Goal: Communication & Community: Answer question/provide support

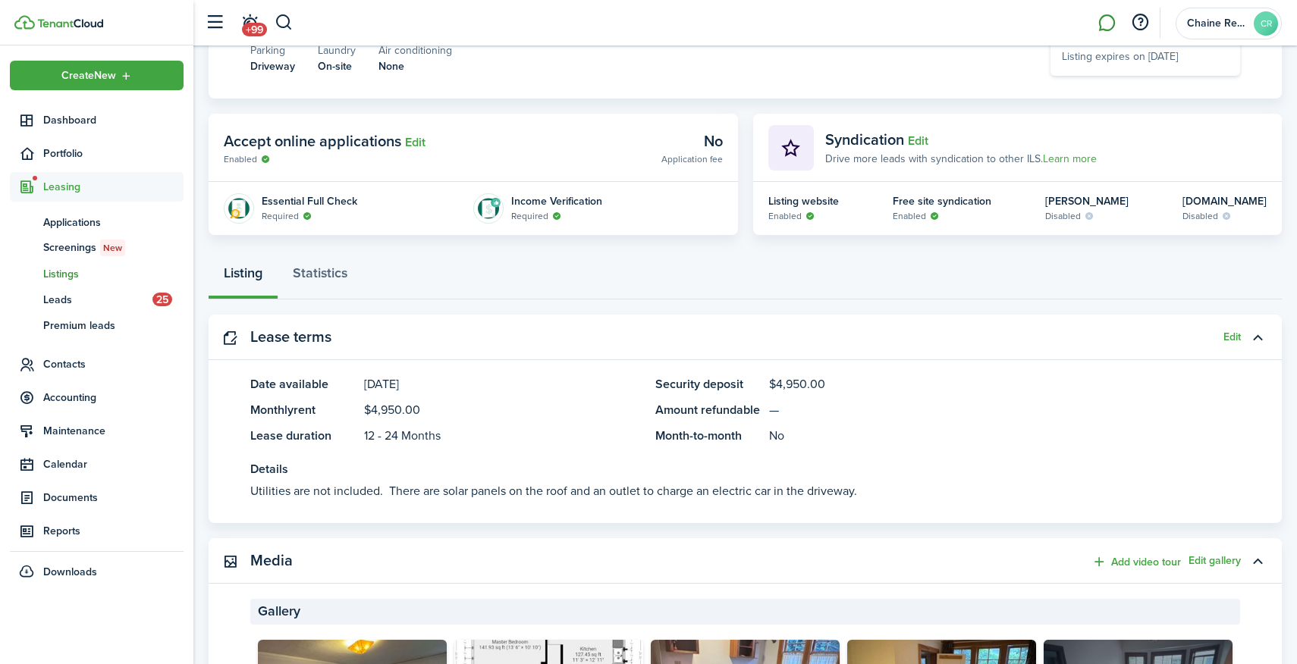
click at [1110, 23] on link at bounding box center [1106, 23] width 29 height 39
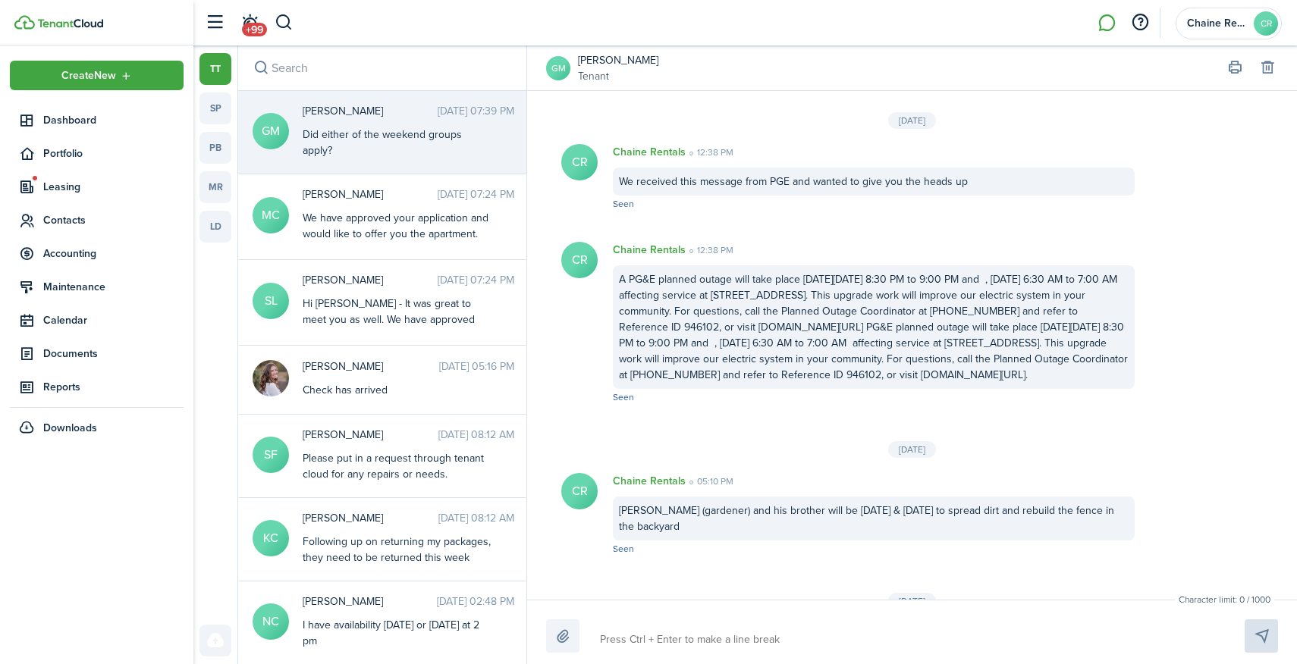
scroll to position [2215, 0]
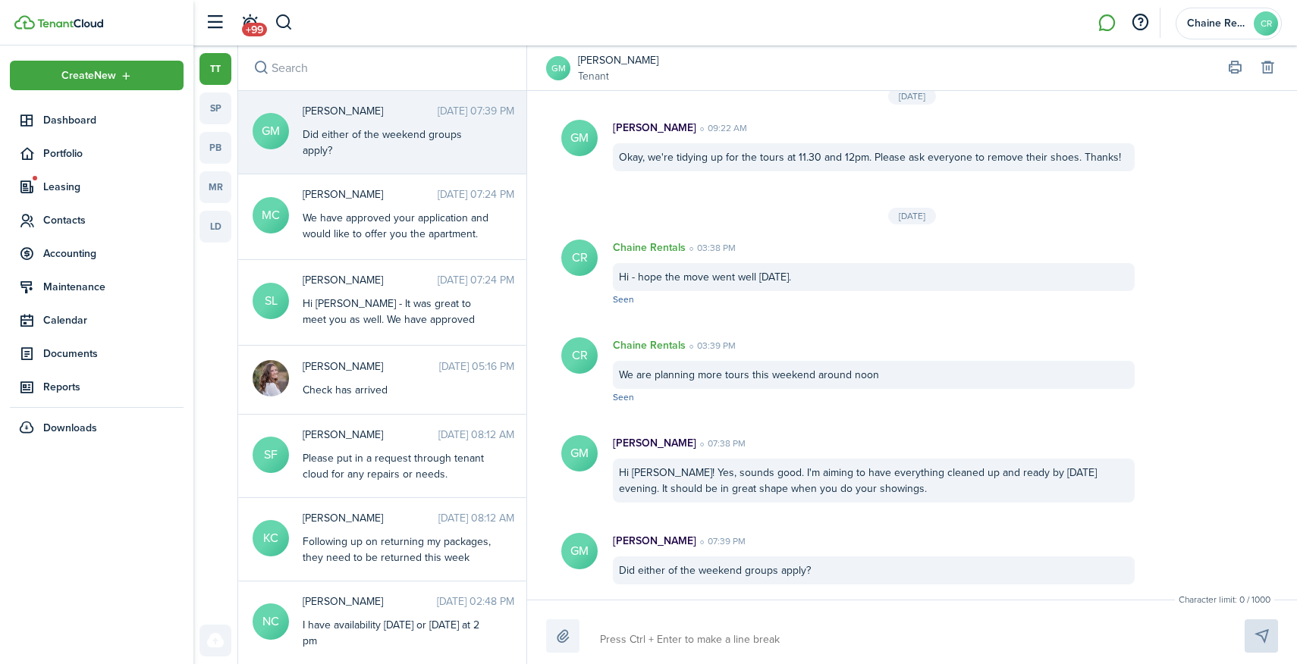
click at [666, 629] on textarea at bounding box center [905, 640] width 620 height 26
type textarea "S"
type textarea "So"
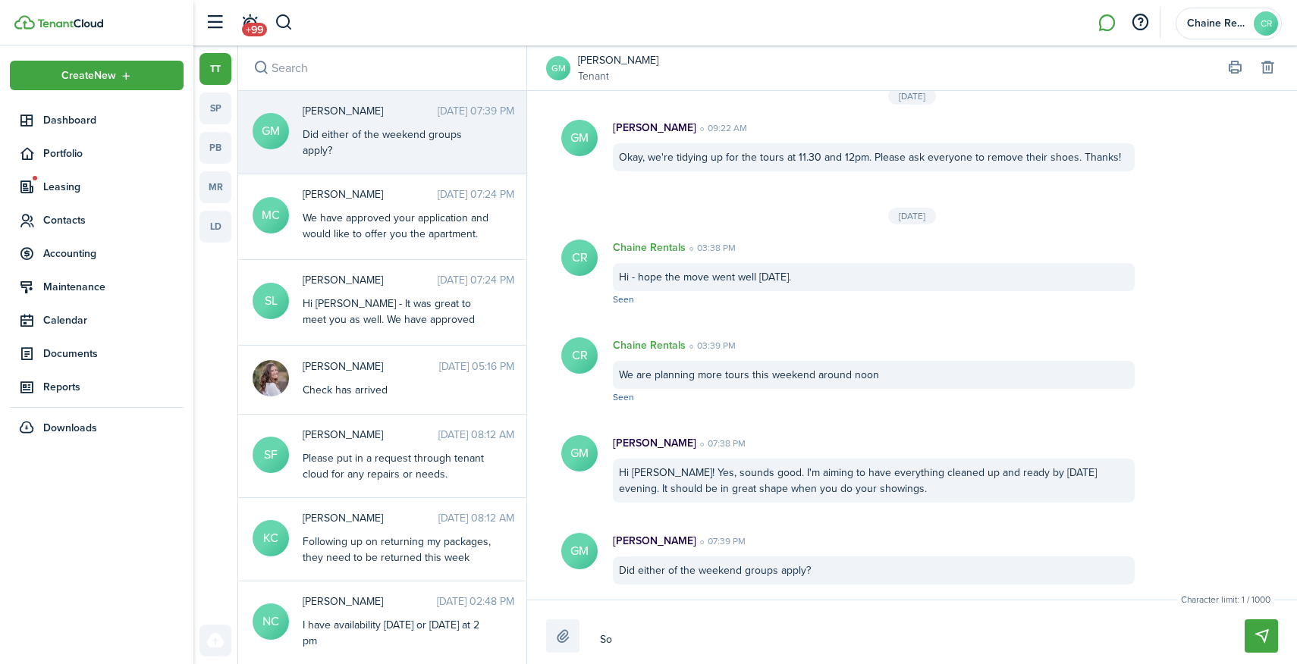
type textarea "Sor"
type textarea "Sorr"
type textarea "Sorry"
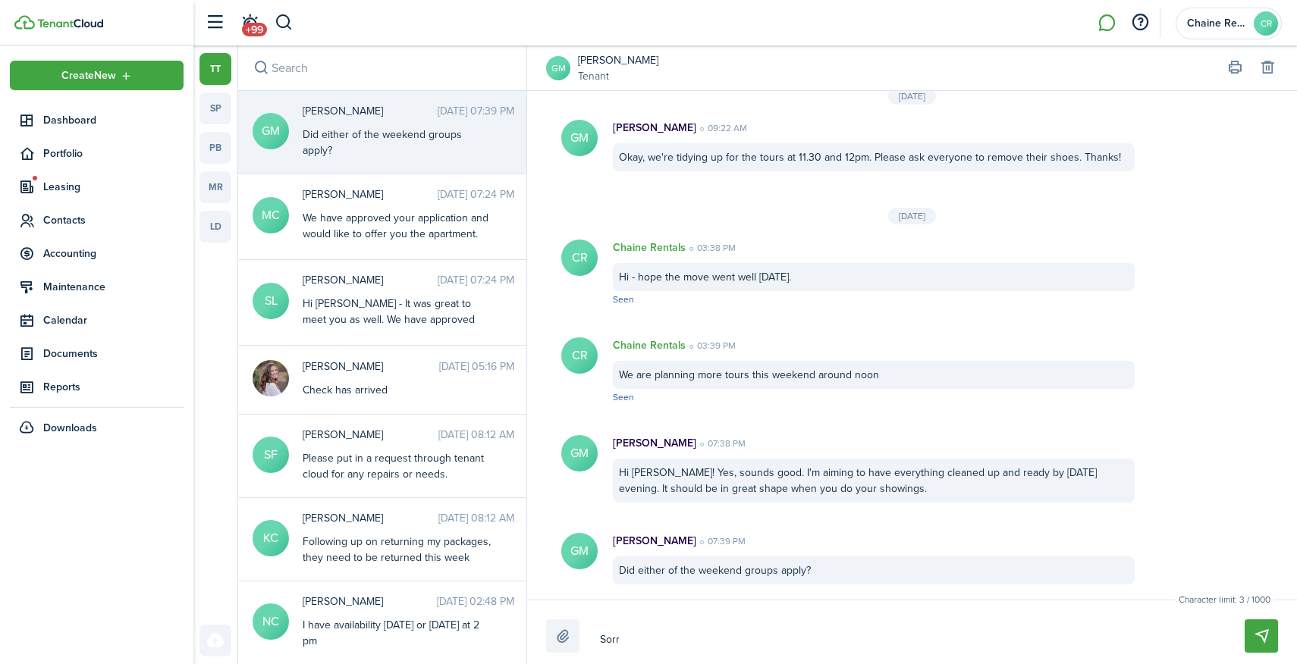
type textarea "Sorry"
type textarea "Sorry f"
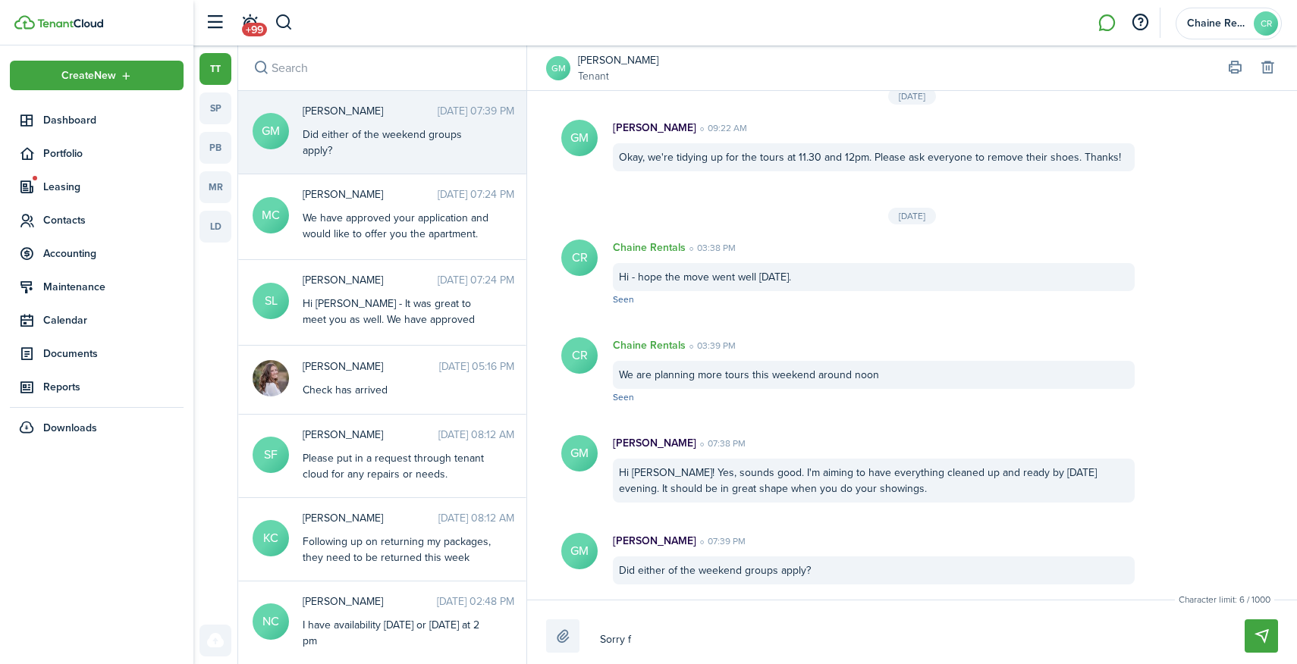
type textarea "Sorry fo"
type textarea "Sorry for"
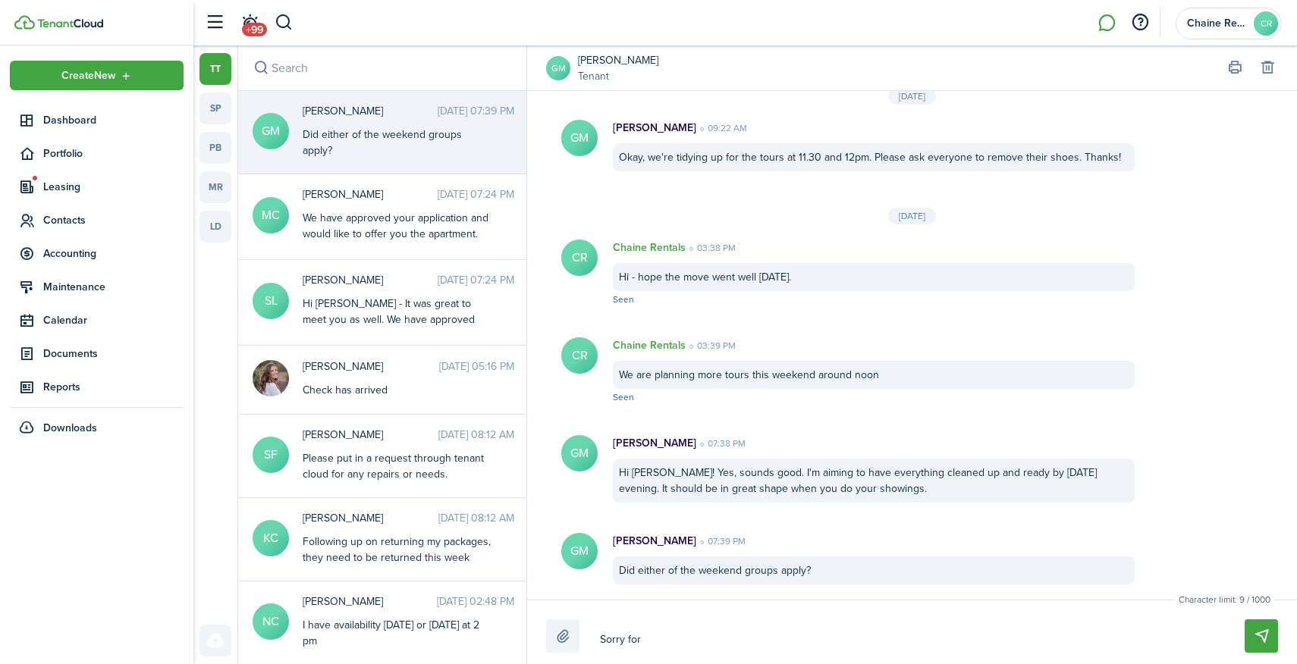
type textarea "Sorry for"
type textarea "Sorry for l"
type textarea "Sorry for la"
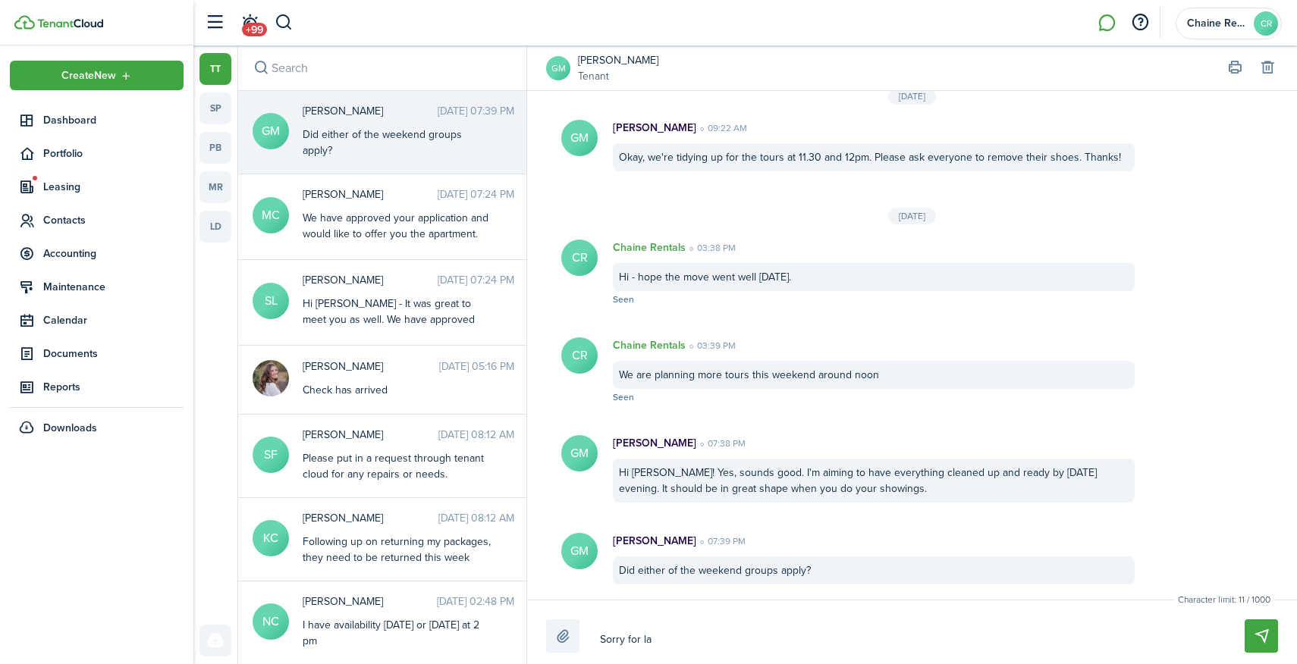
type textarea "Sorry for lat"
type textarea "Sorry for late"
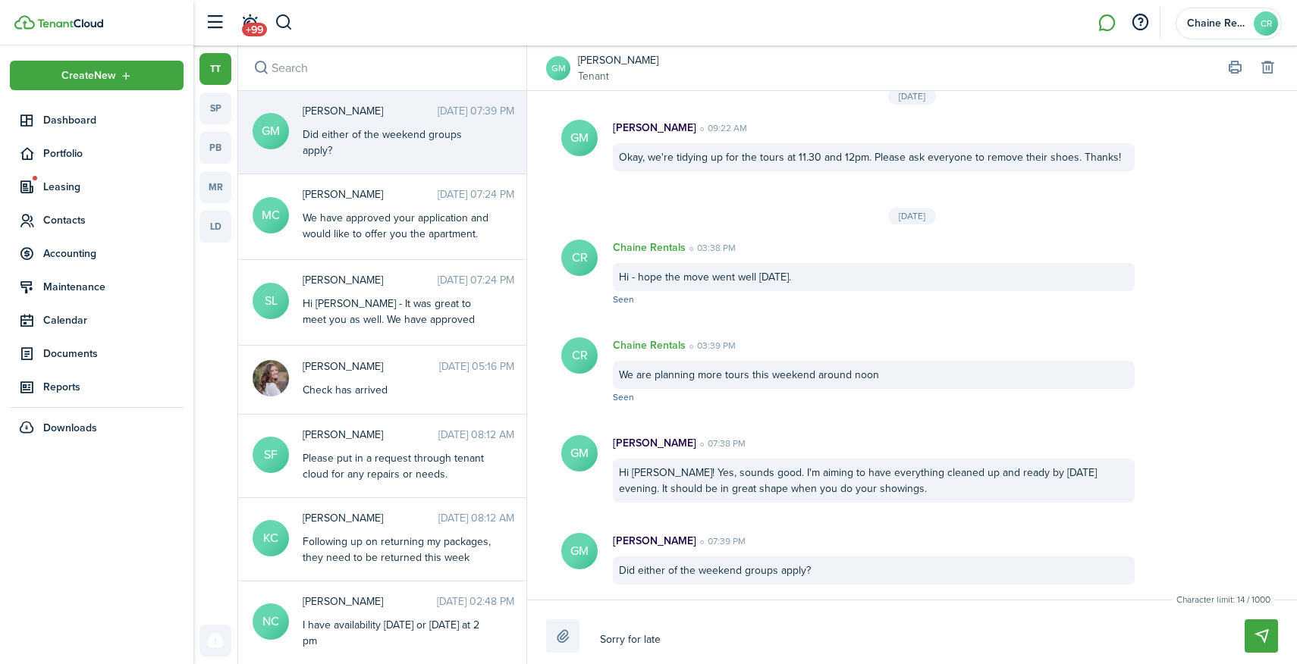
type textarea "Sorry for late"
type textarea "Sorry for late n"
type textarea "Sorry for late no"
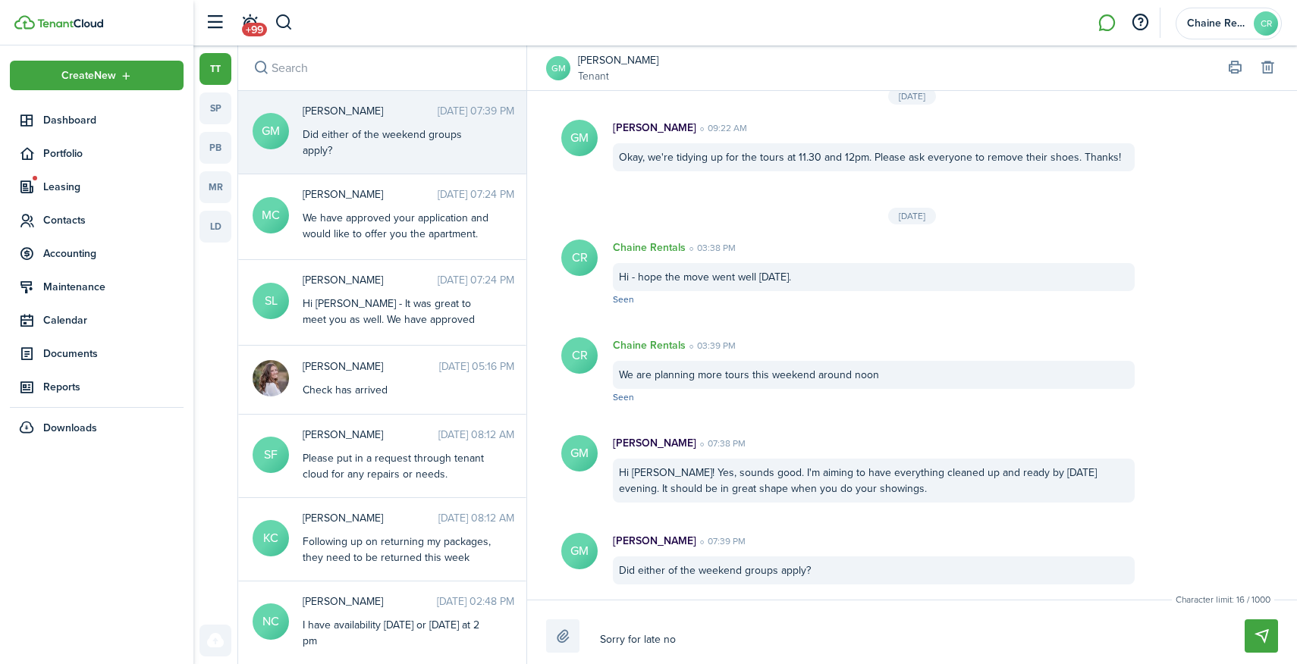
type textarea "Sorry for late [PERSON_NAME]"
type textarea "Sorry for late no"
type textarea "Sorry for late not"
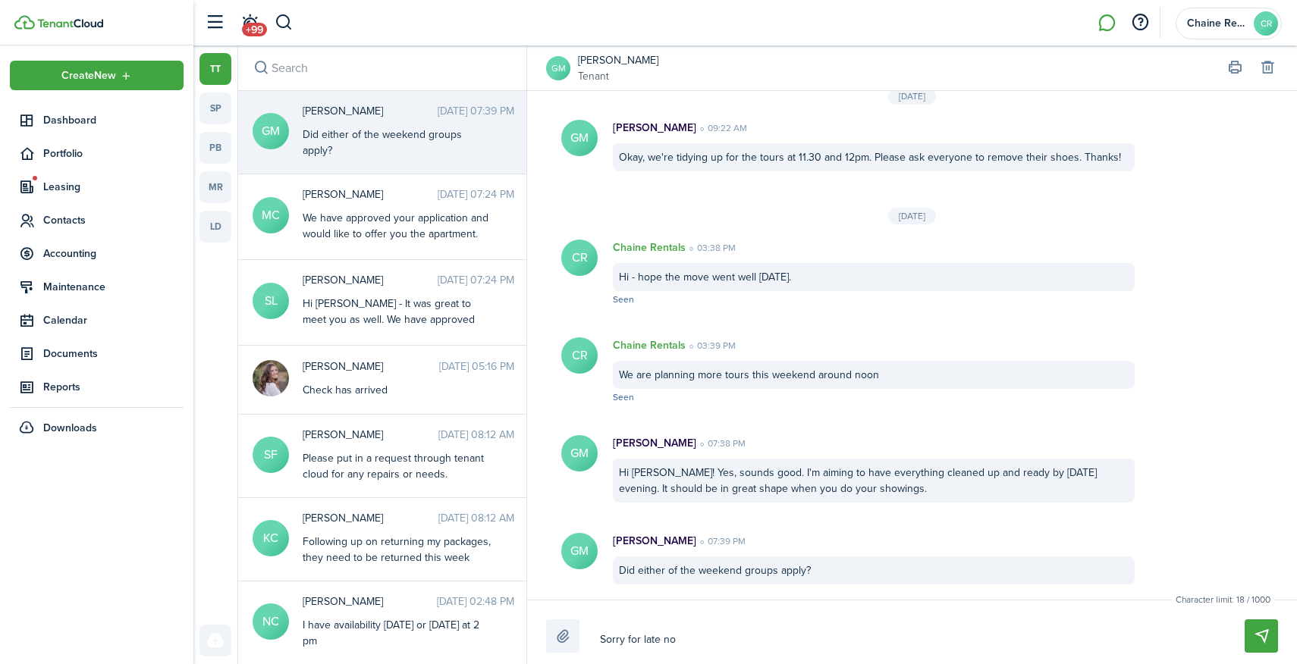
type textarea "Sorry for late not"
type textarea "Sorry for late noti"
type textarea "Sorry for late notic"
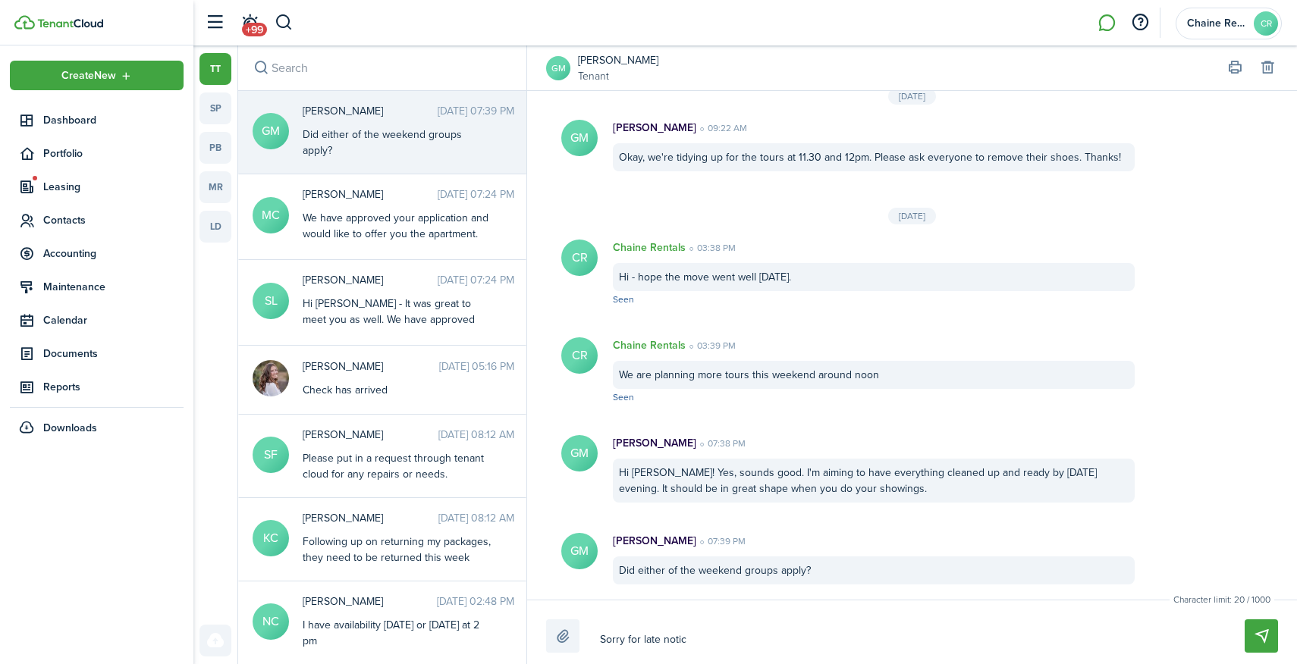
type textarea "Sorry for late notice"
type textarea "Sorry for late notice -"
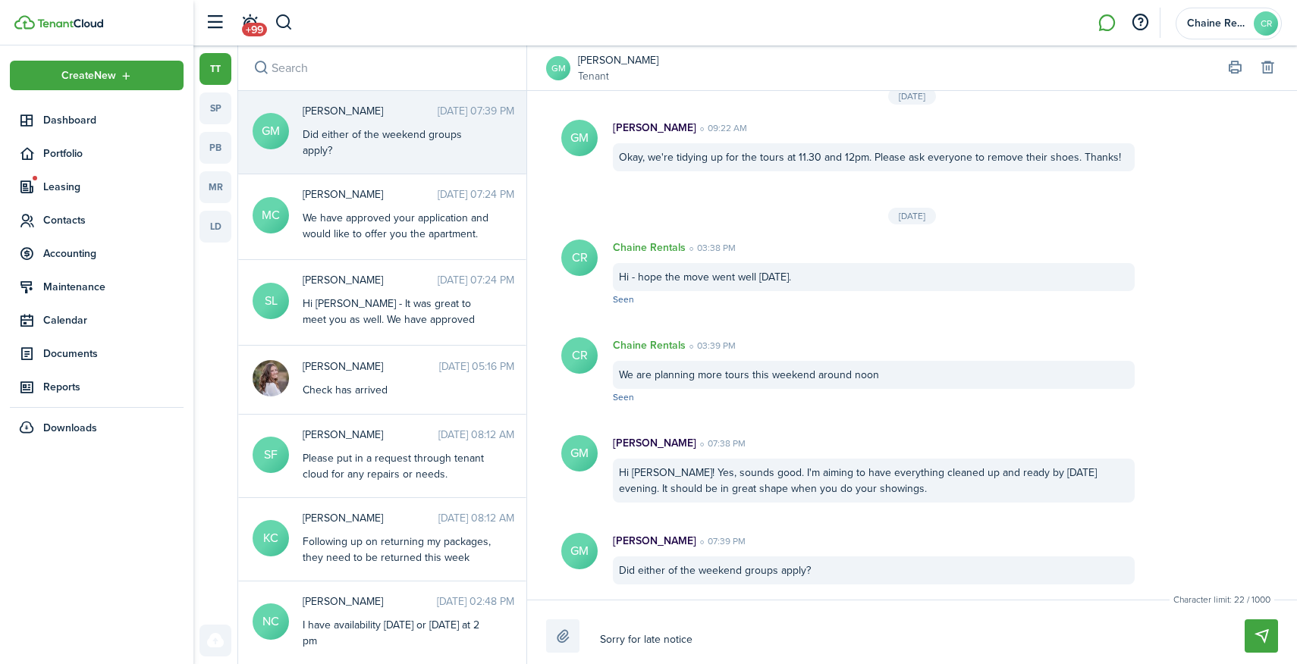
type textarea "Sorry for late notice -"
type textarea "Sorry for late notice - I"
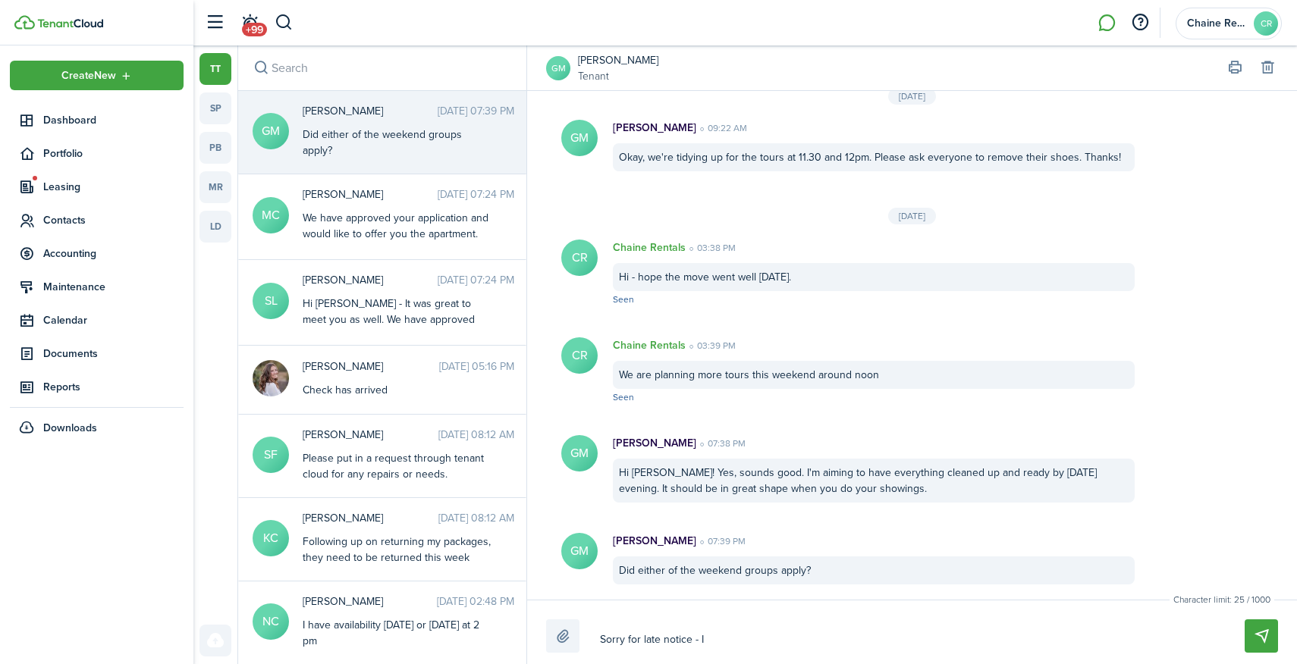
type textarea "Sorry for late notice - I'"
type textarea "Sorry for late notice - I'm"
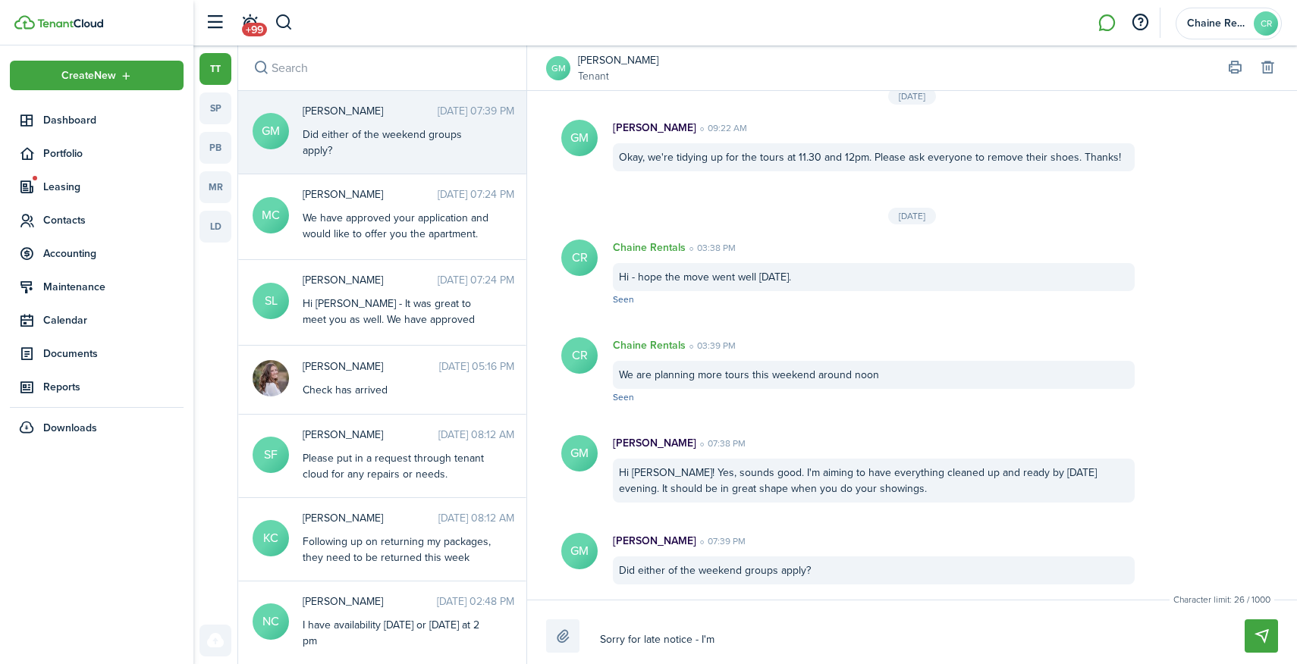
type textarea "Sorry for late notice - I'm"
type textarea "Sorry for late notice - I'm h"
type textarea "Sorry for late notice - I'm ha"
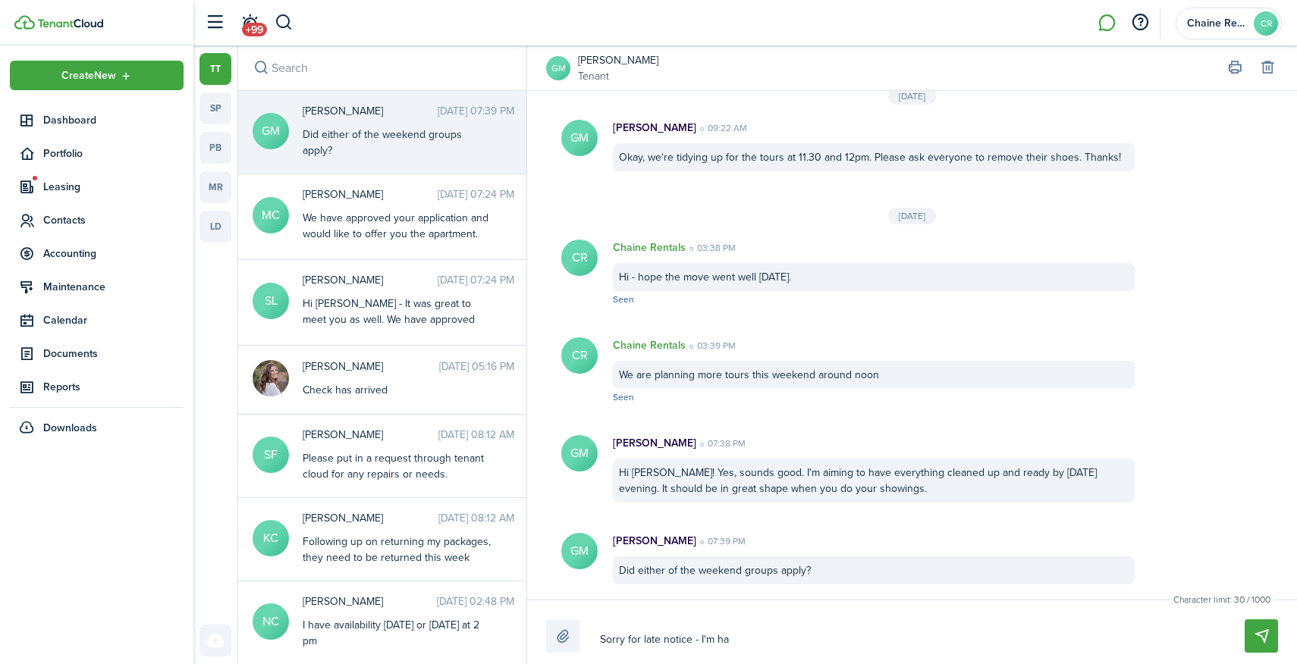
type textarea "Sorry for late notice - I'm hav"
type textarea "Sorry for late notice - I'm havi"
type textarea "Sorry for late notice - I'm havin"
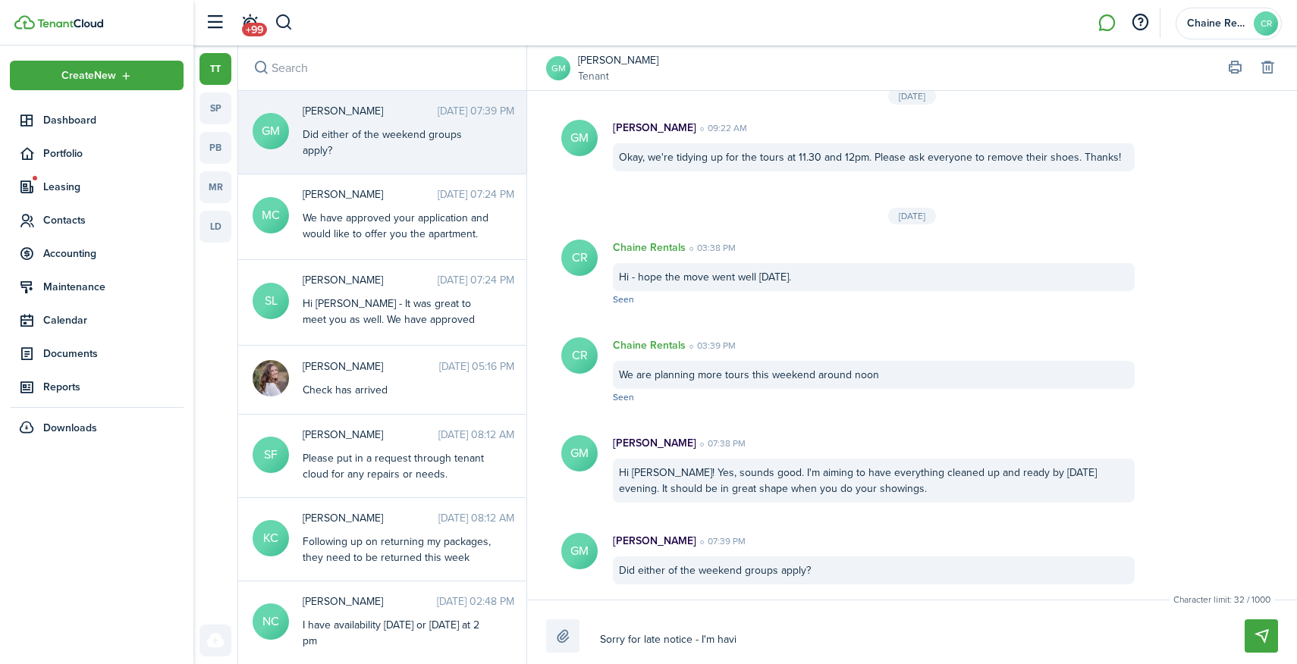
type textarea "Sorry for late notice - I'm havin"
type textarea "Sorry for late notice - I'm having"
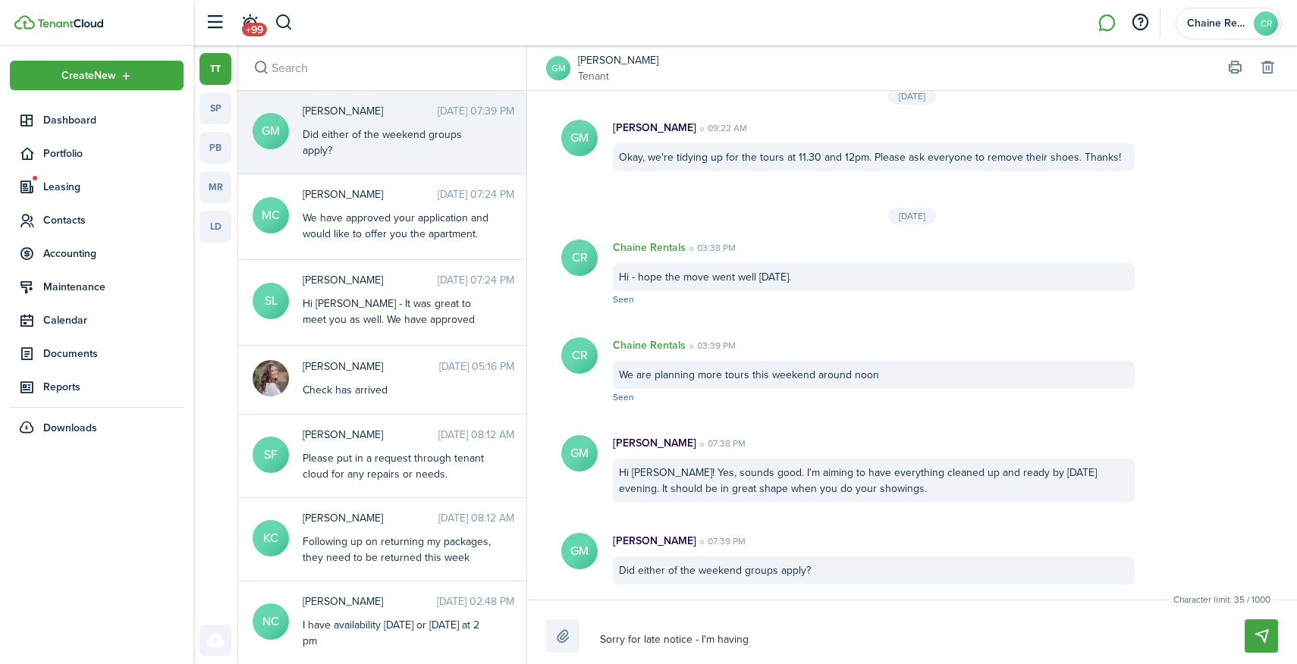
type textarea "Sorry for late notice - I'm having a"
type textarea "Sorry for late notice - I'm having a t"
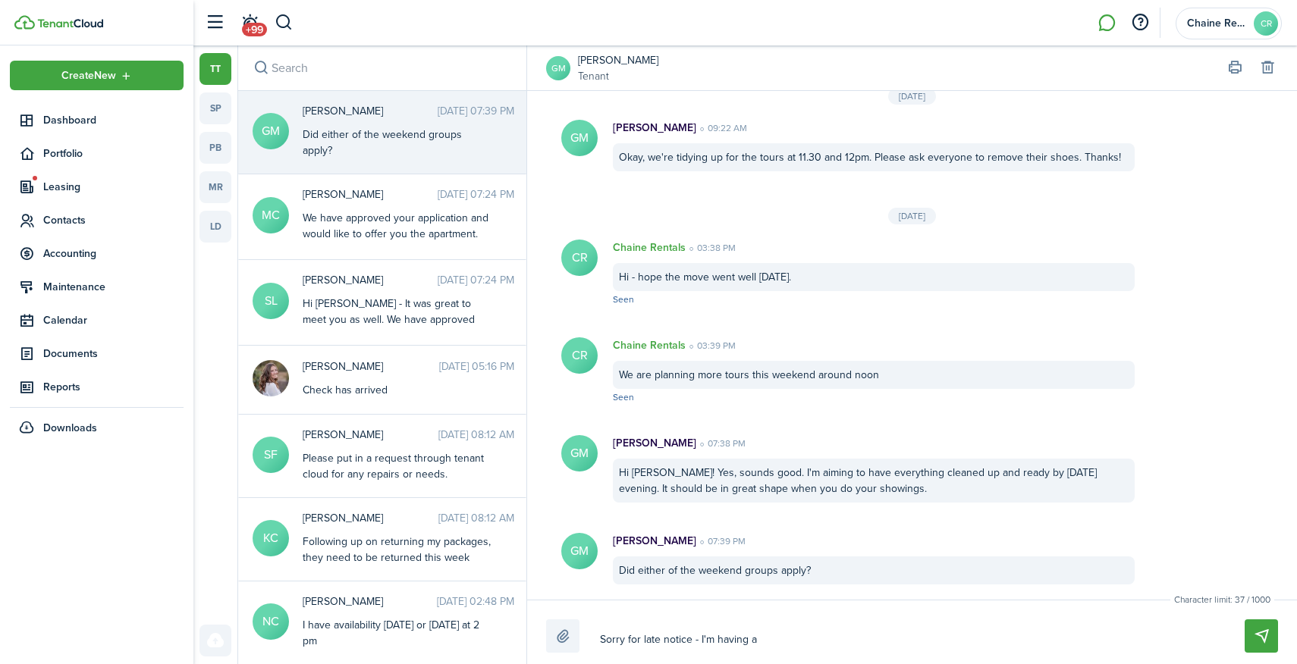
type textarea "Sorry for late notice - I'm having a t"
type textarea "Sorry for late notice - I'm having a te"
type textarea "Sorry for late notice - I'm having a ter"
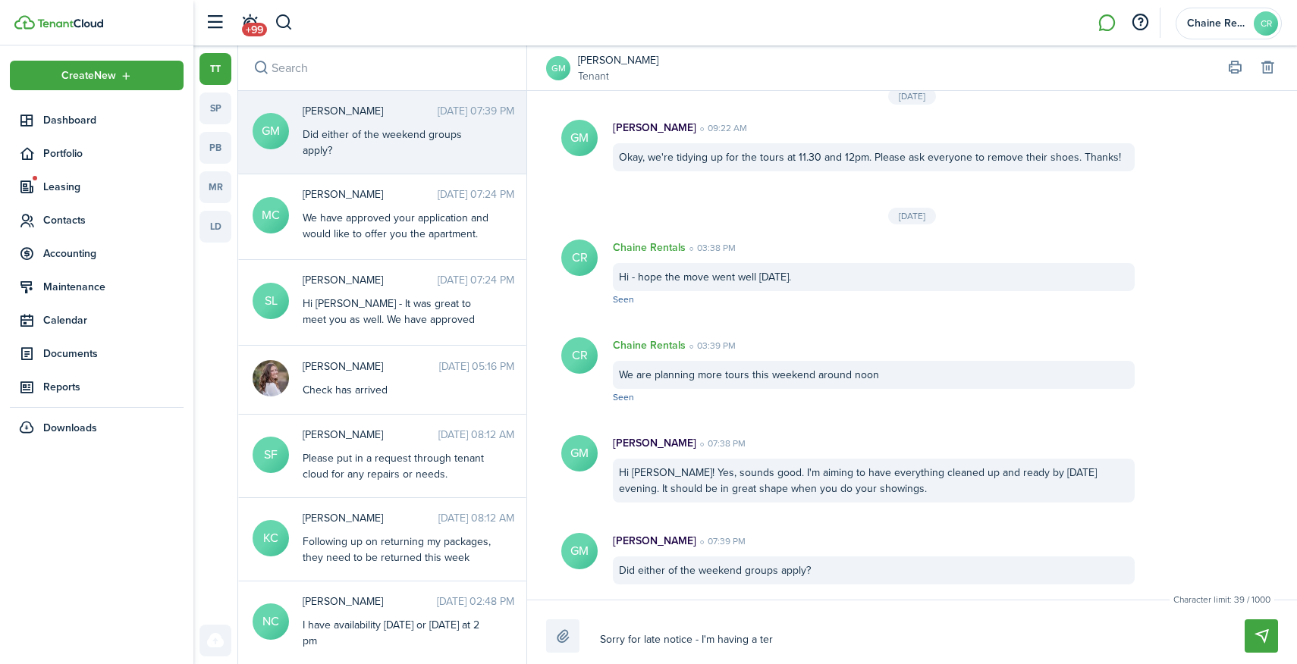
type textarea "Sorry for late notice - I'm having a term"
type textarea "Sorry for late notice - I'm having a termi"
type textarea "Sorry for late notice - I'm having a termit"
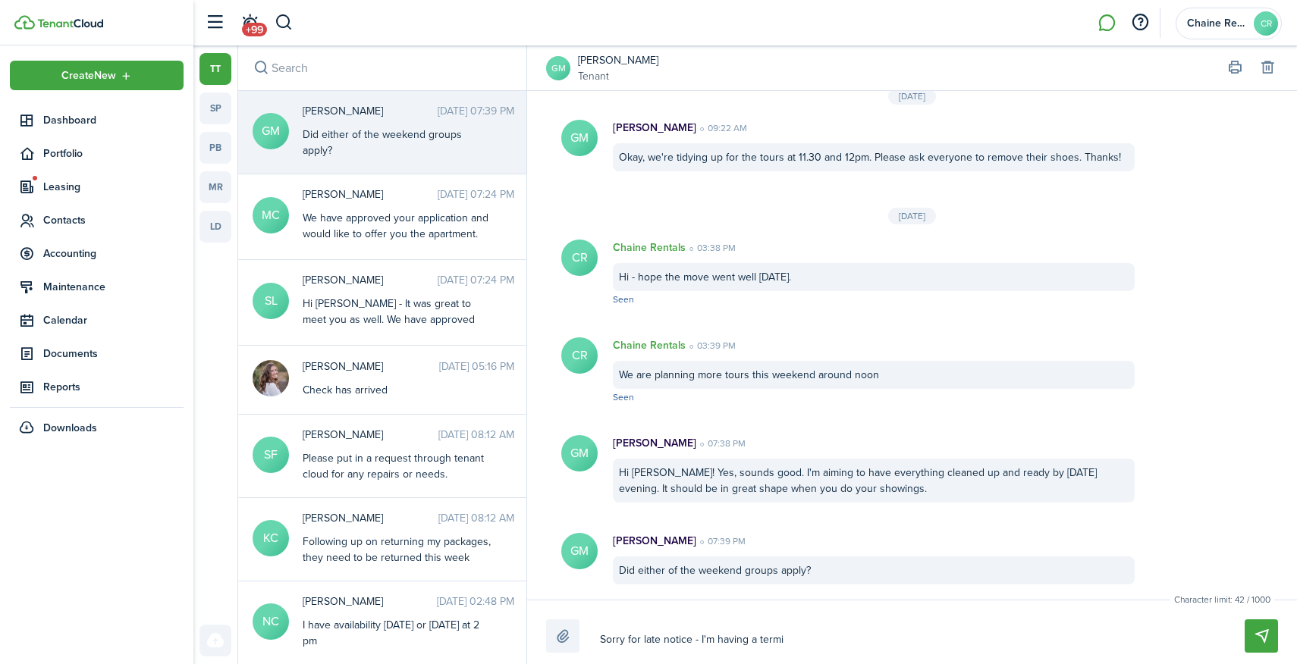
type textarea "Sorry for late notice - I'm having a termit"
type textarea "Sorry for late notice - I'm having a termite"
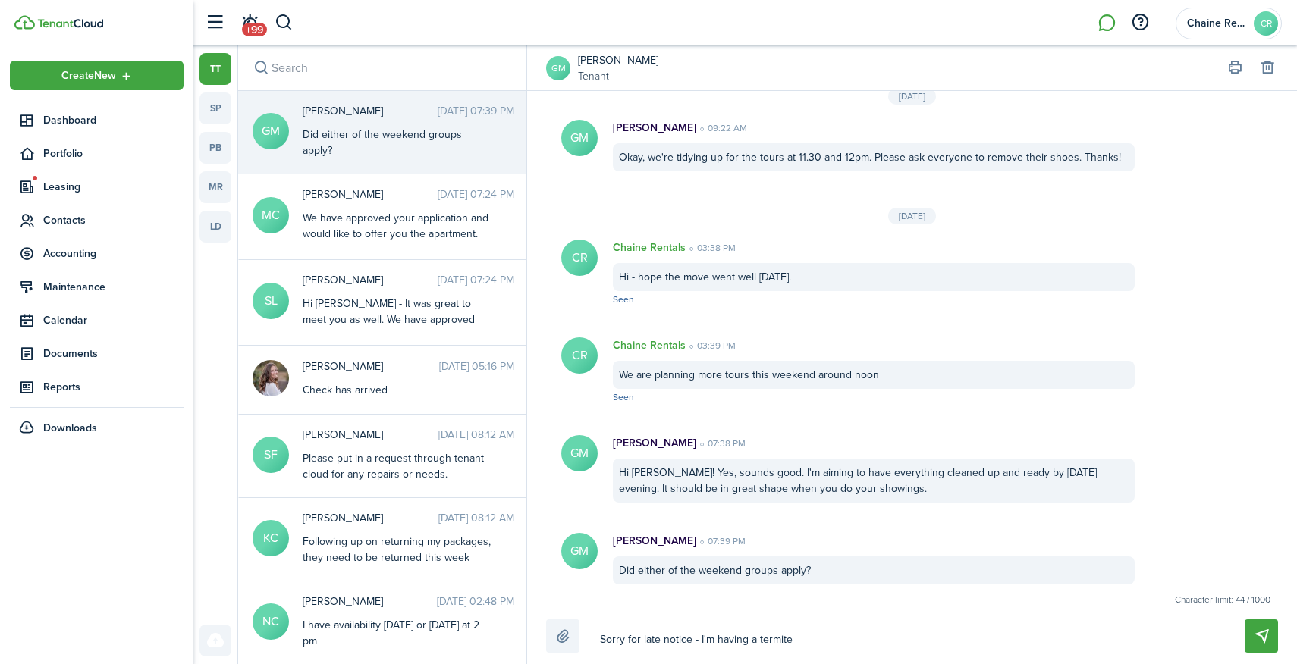
type textarea "Sorry for late notice - I'm having a termite i"
type textarea "Sorry for late notice - I'm having a termite in"
type textarea "Sorry for late notice - I'm having a termite ins"
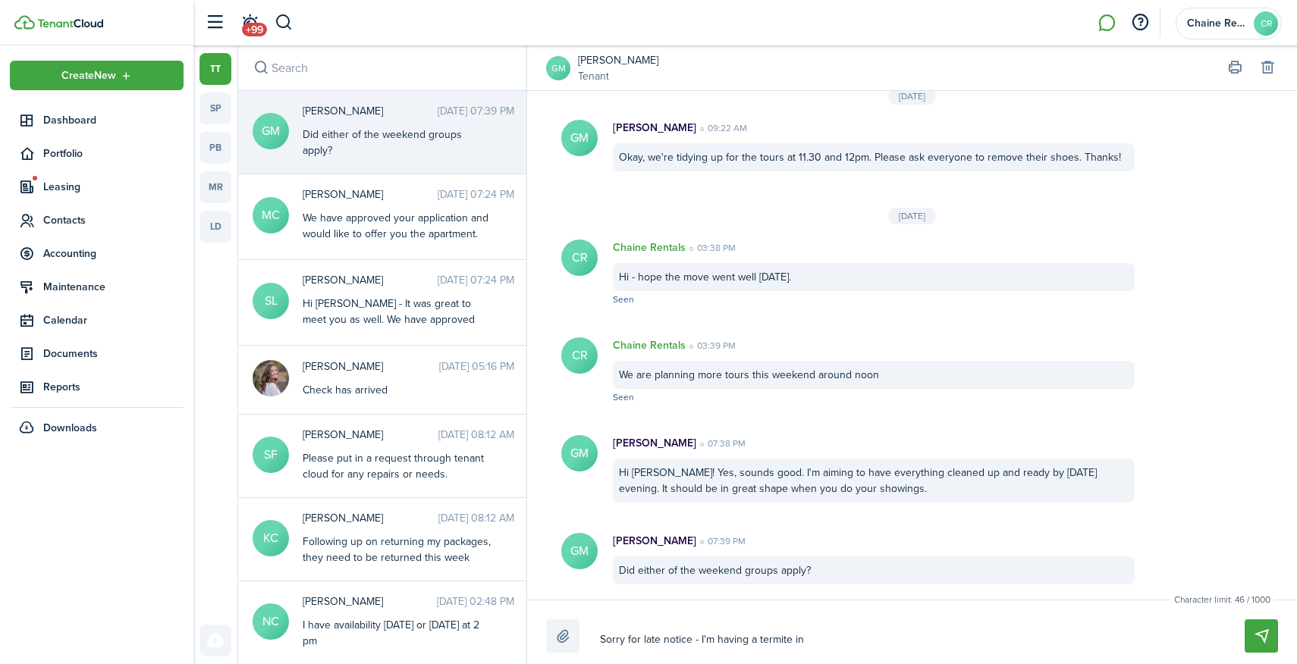
type textarea "Sorry for late notice - I'm having a termite ins"
type textarea "Sorry for late notice - I'm having a termite insp"
type textarea "Sorry for late notice - I'm having a termite inspe"
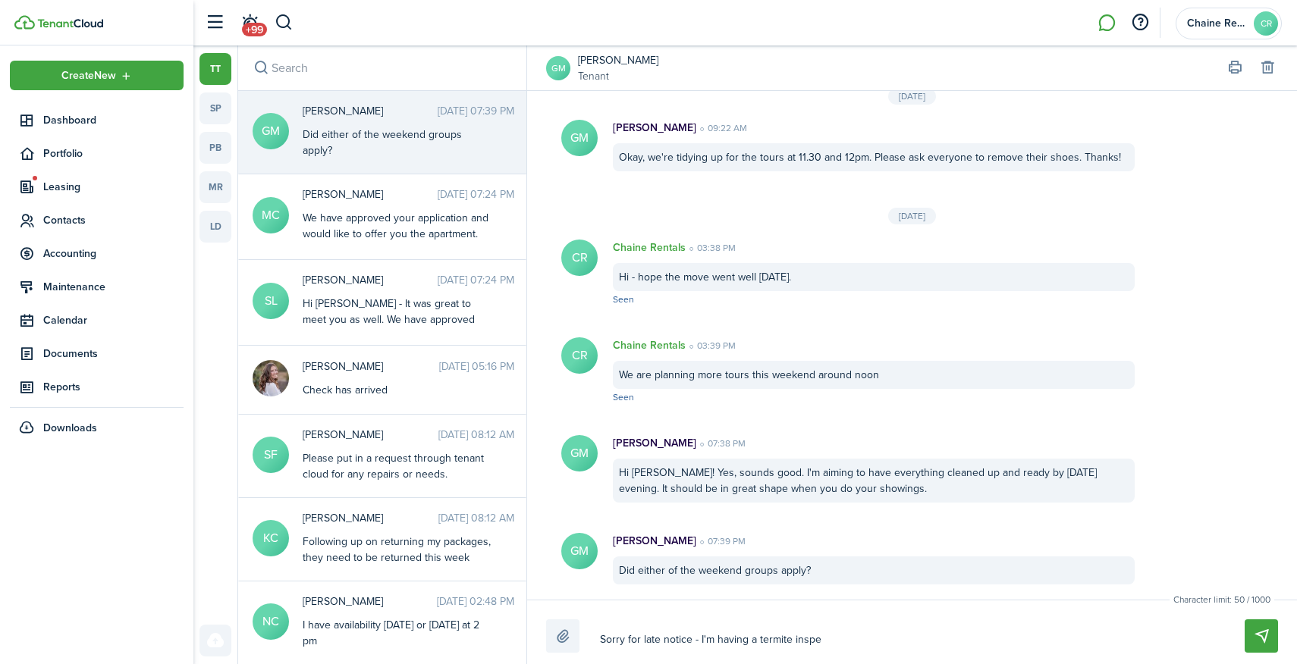
type textarea "Sorry for late notice - I'm having a termite inspec"
type textarea "Sorry for late notice - I'm having a termite inspect"
type textarea "Sorry for late notice - I'm having a termite inspecti"
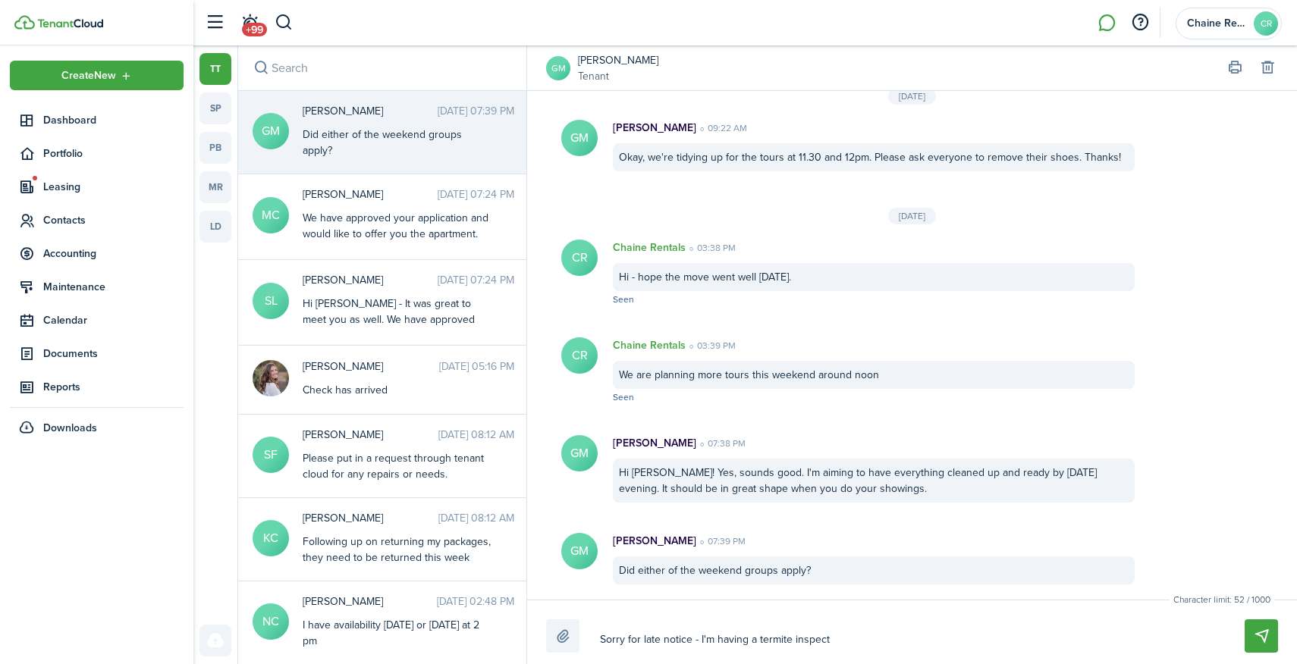
type textarea "Sorry for late notice - I'm having a termite inspecti"
type textarea "Sorry for late notice - I'm having a termite inspectio"
type textarea "Sorry for late notice - I'm having a termite inspection"
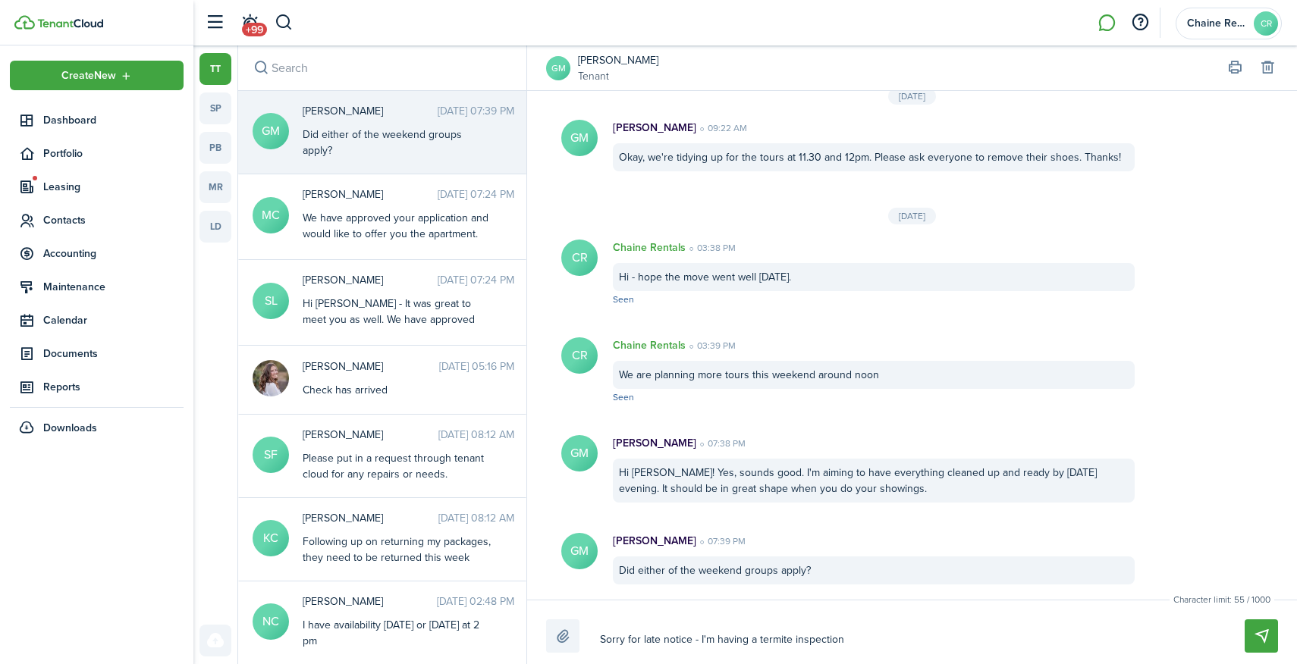
type textarea "Sorry for late notice - I'm having a termite inspection"
type textarea "Sorry for late notice - I'm having a termite inspection a"
type textarea "Sorry for late notice - I'm having a termite inspection at"
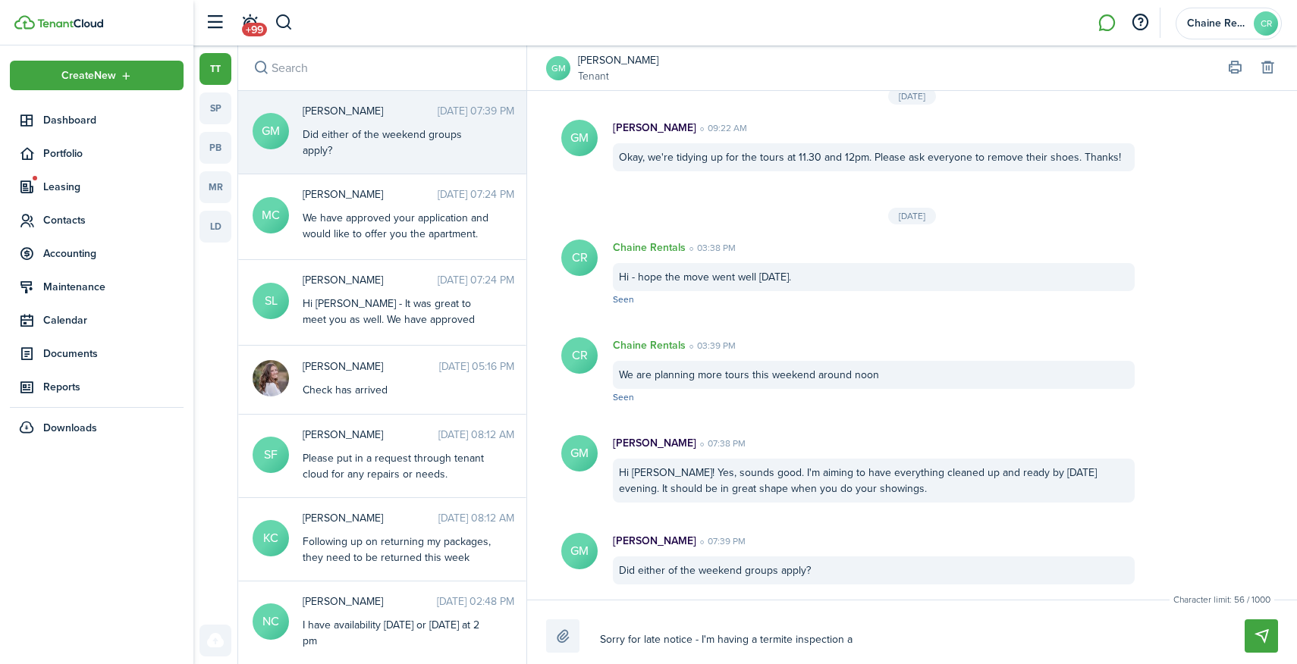
type textarea "Sorry for late notice - I'm having a termite inspection at"
type textarea "Sorry for late notice - I'm having a termite inspection at 1"
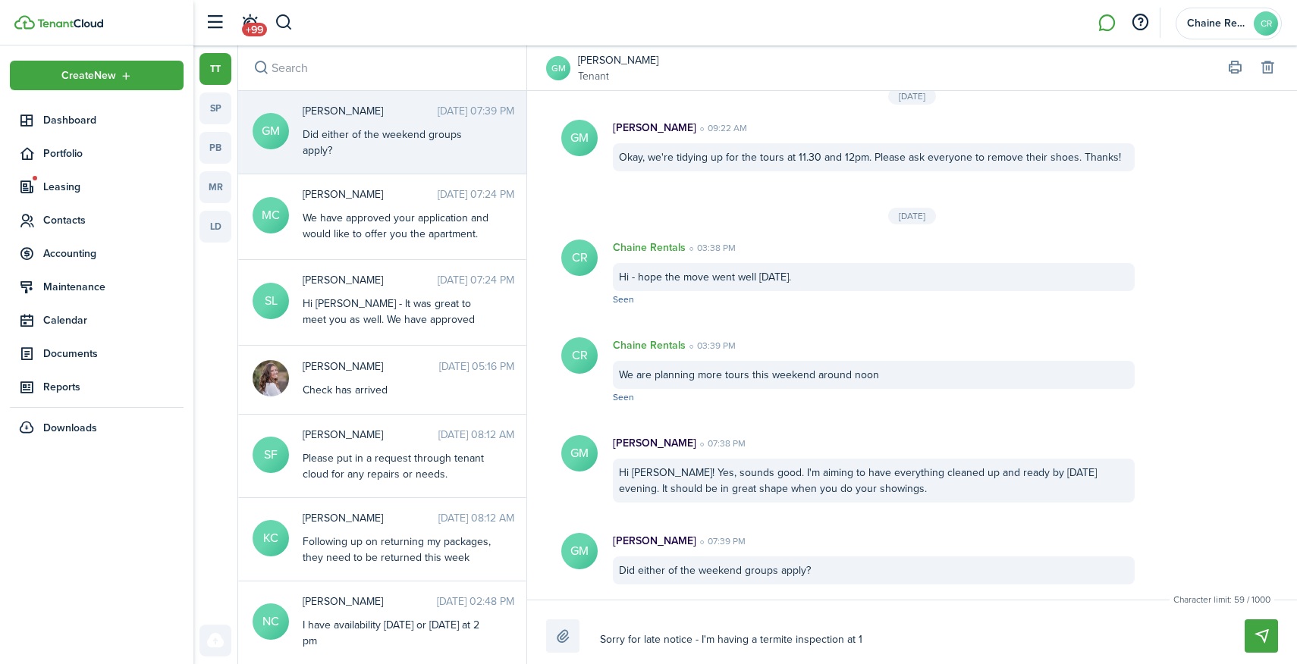
type textarea "Sorry for late notice - I'm having a termite inspection at 12"
type textarea "Sorry for late notice - I'm having a termite inspection at 12:"
type textarea "Sorry for late notice - I'm having a termite inspection at 12:3"
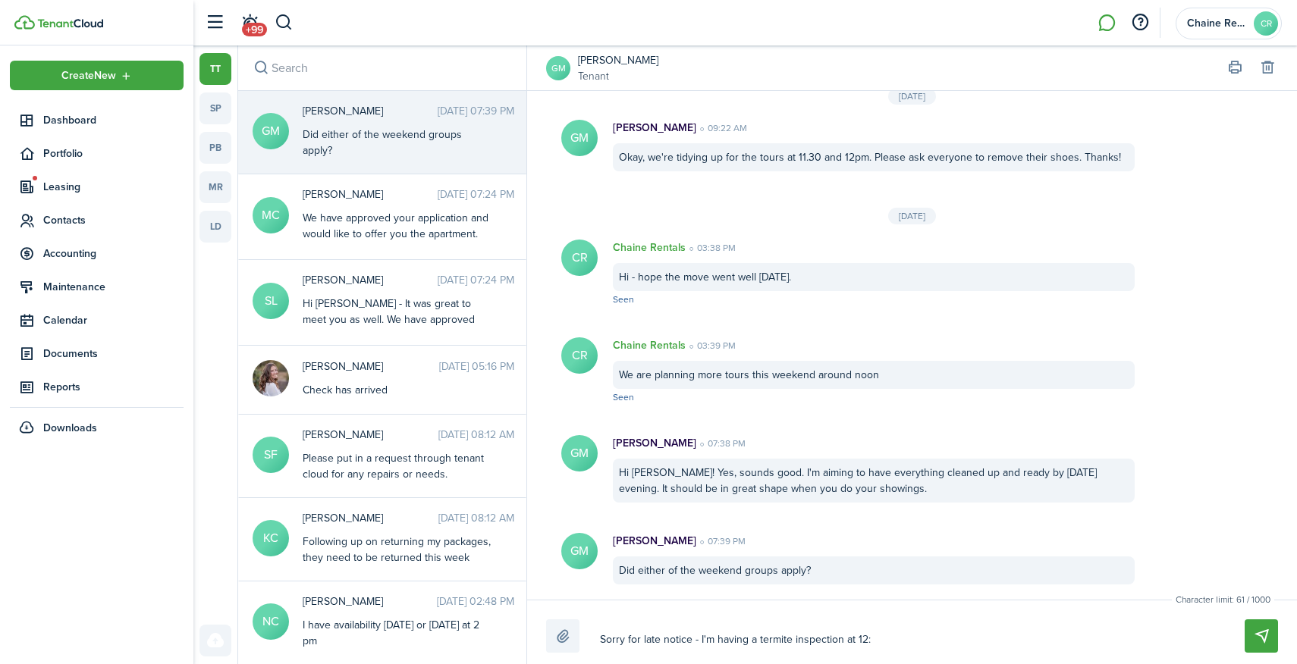
type textarea "Sorry for late notice - I'm having a termite inspection at 12:3"
type textarea "Sorry for late notice - I'm having a termite inspection at 12:30"
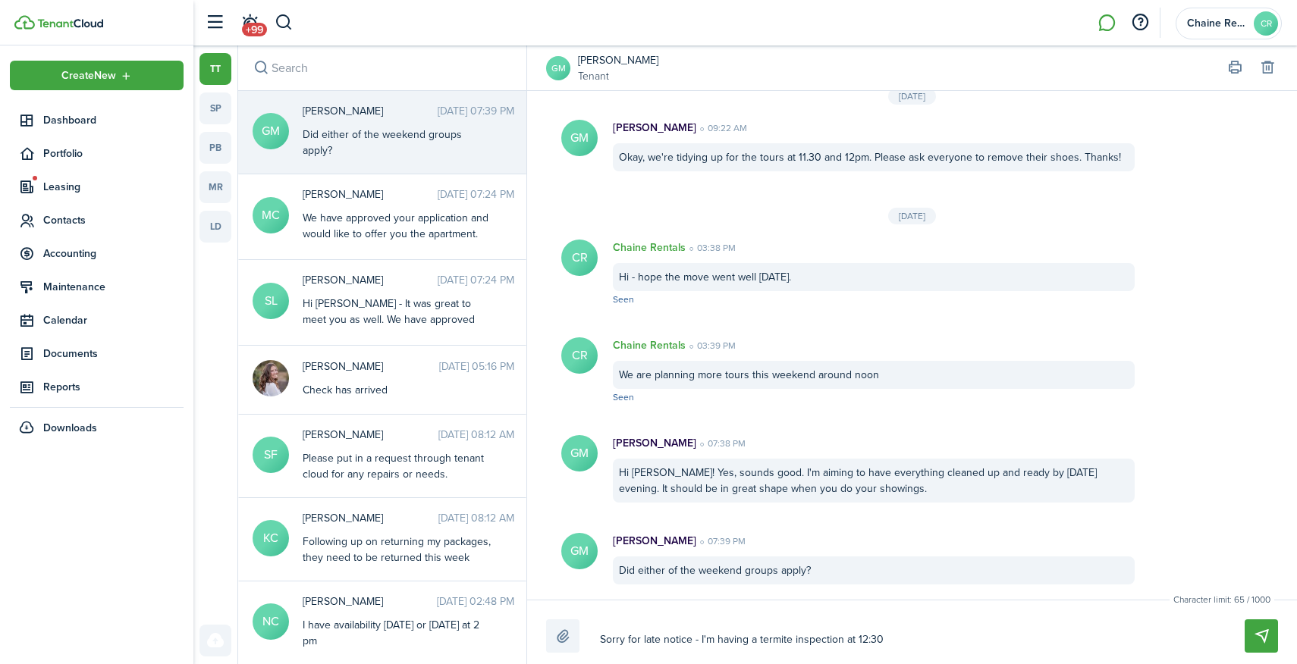
type textarea "Sorry for late notice - I'm having a termite inspection at 12:30 p"
type textarea "Sorry for late notice - I'm having a termite inspection at 12:30 pm"
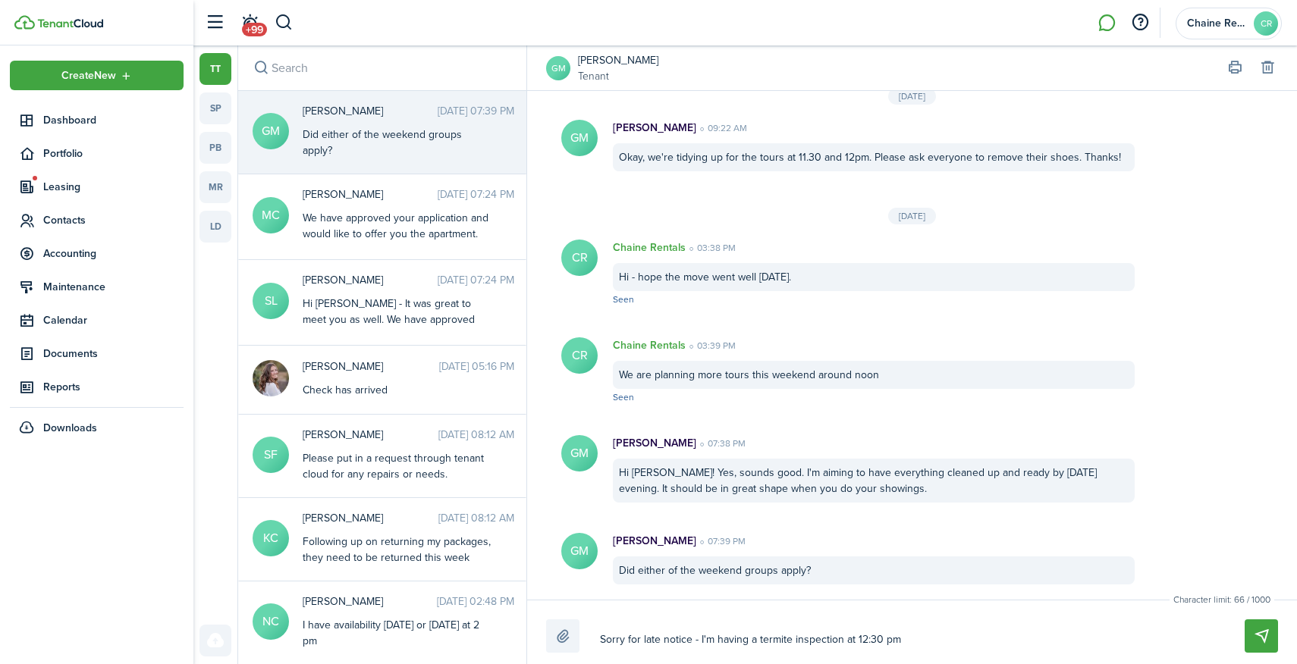
type textarea "Sorry for late notice - I'm having a termite inspection at 12:30 pm"
type textarea "Sorry for late notice - I'm having a termite inspection at 12:30 pm t"
type textarea "Sorry for late notice - I'm having a termite inspection at 12:30 pm to"
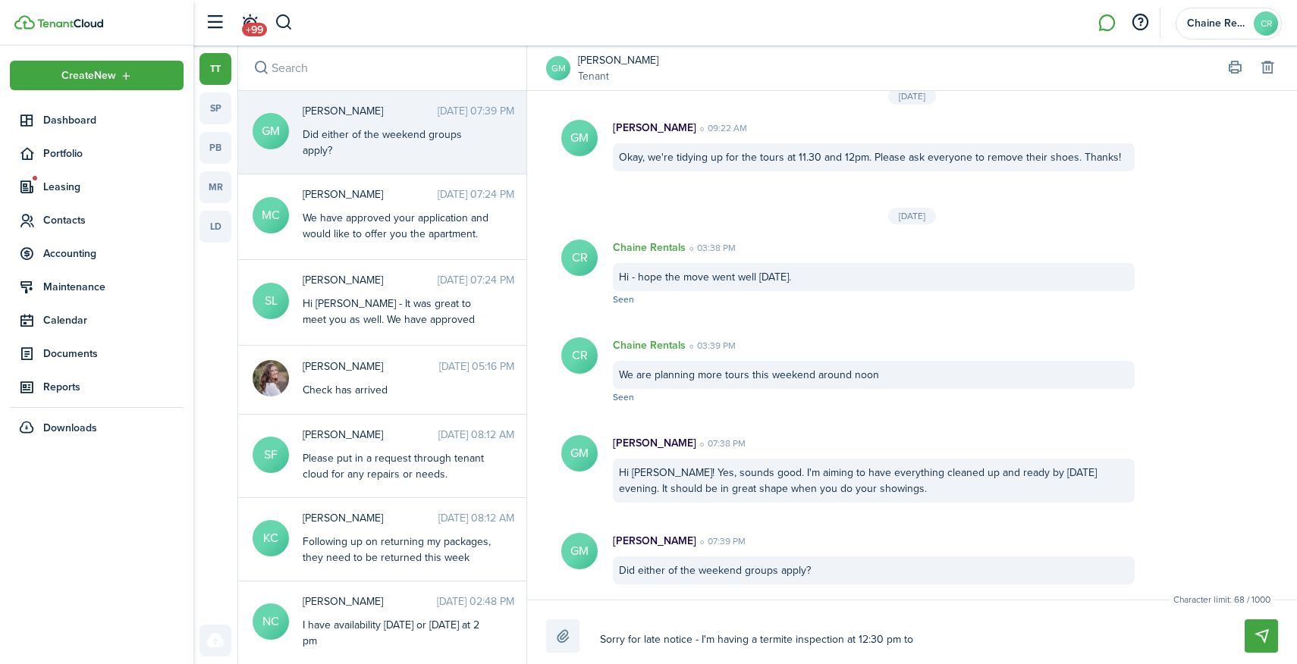
type textarea "Sorry for late notice - I'm having a termite inspection at 12:30 pm [PERSON_NAM…"
type textarea "Sorry for late notice - I'm having a termite inspection at 12:30 pm toda"
type textarea "Sorry for late notice - I'm having a termite inspection at 12:30 pm [DATE]"
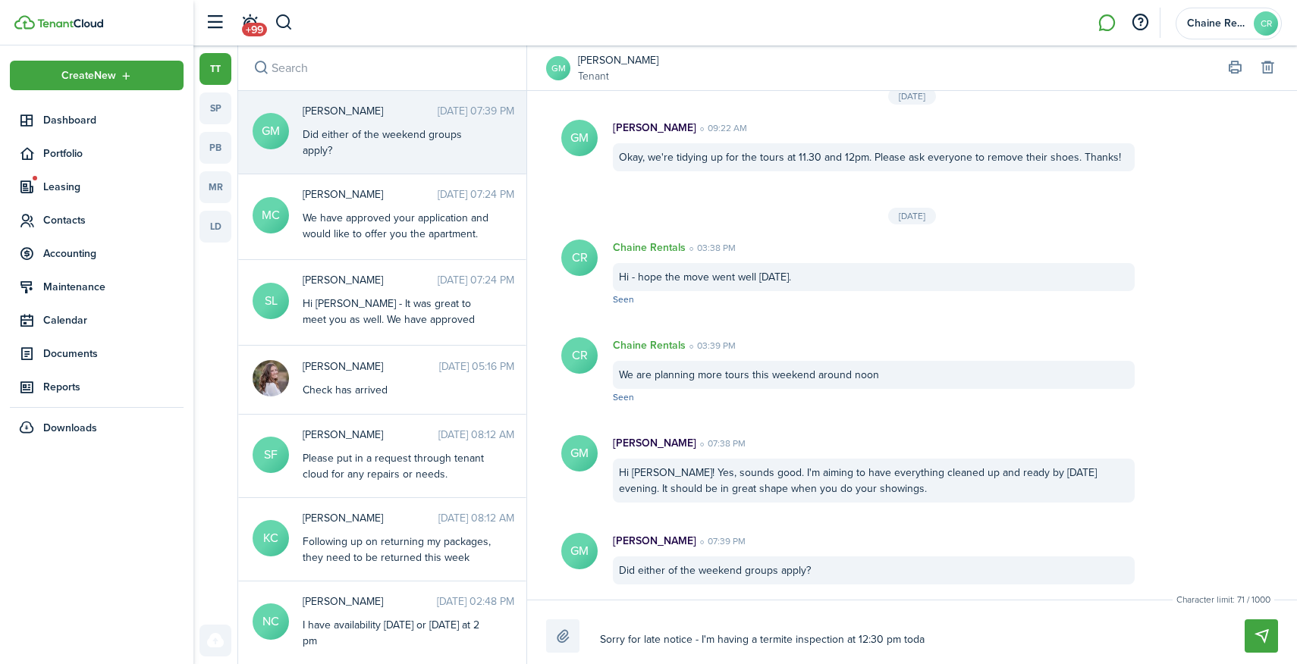
type textarea "Sorry for late notice - I'm having a termite inspection at 12:30 pm [DATE]"
type textarea "Sorry for late notice - I'm having a termite inspection at 12:30 pm [DATE] a"
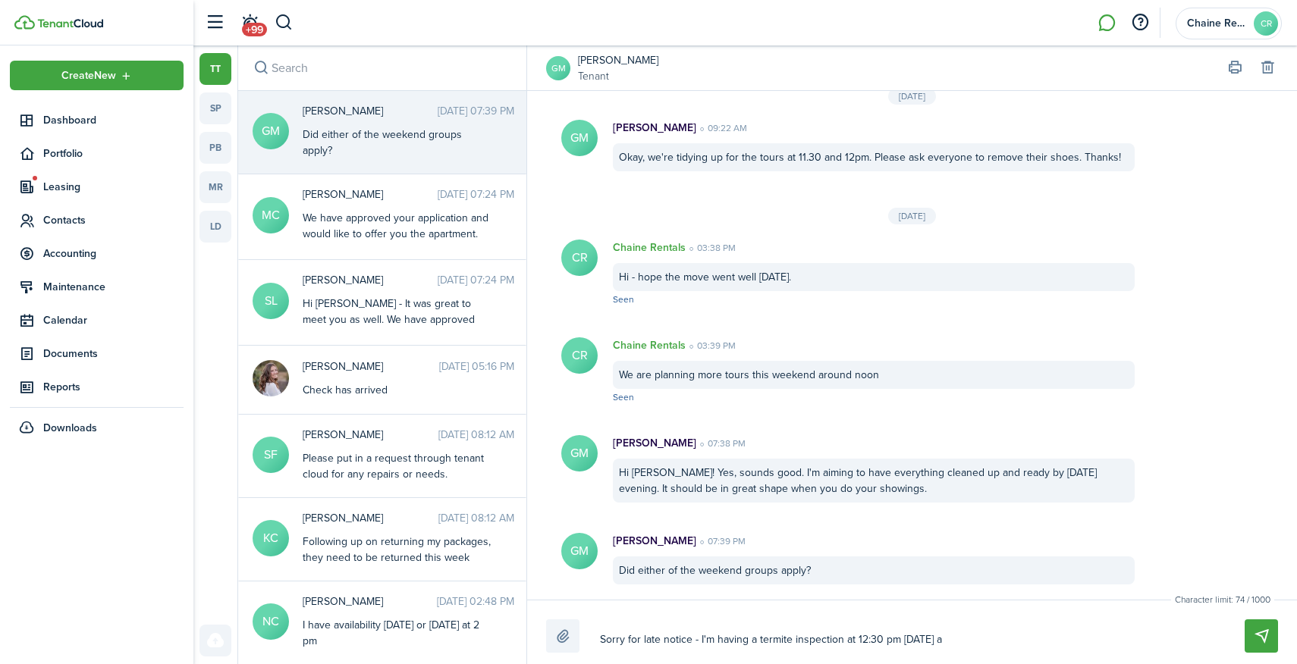
type textarea "Sorry for late notice - I'm having a termite inspection at 12:30 pm [DATE] at"
type textarea "Sorry for late notice - I'm having a termite inspection at 12:30 pm [DATE] at t"
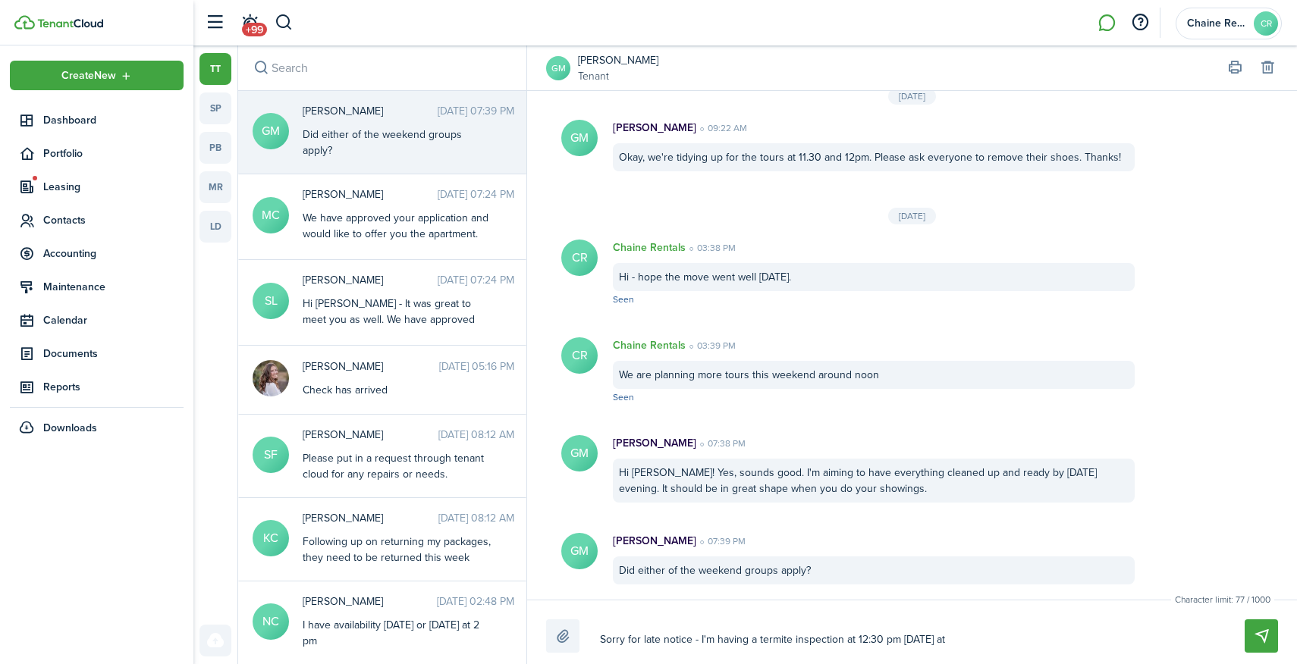
type textarea "Sorry for late notice - I'm having a termite inspection at 12:30 pm [DATE] at t"
type textarea "Sorry for late notice - I'm having a termite inspection at 12:30 pm [DATE] at th"
type textarea "Sorry for late notice - I'm having a termite inspection at 12:30 pm [DATE] at t…"
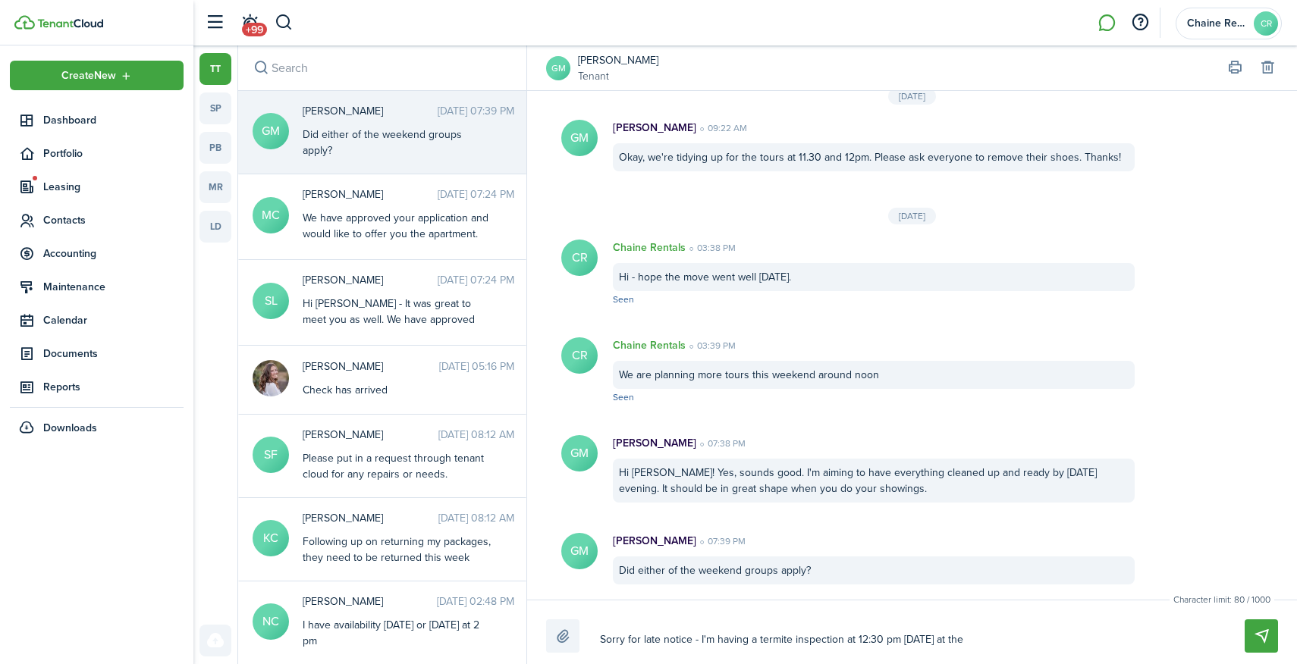
type textarea "Sorry for late notice - I'm having a termite inspection at 12:30 pm [DATE] at t…"
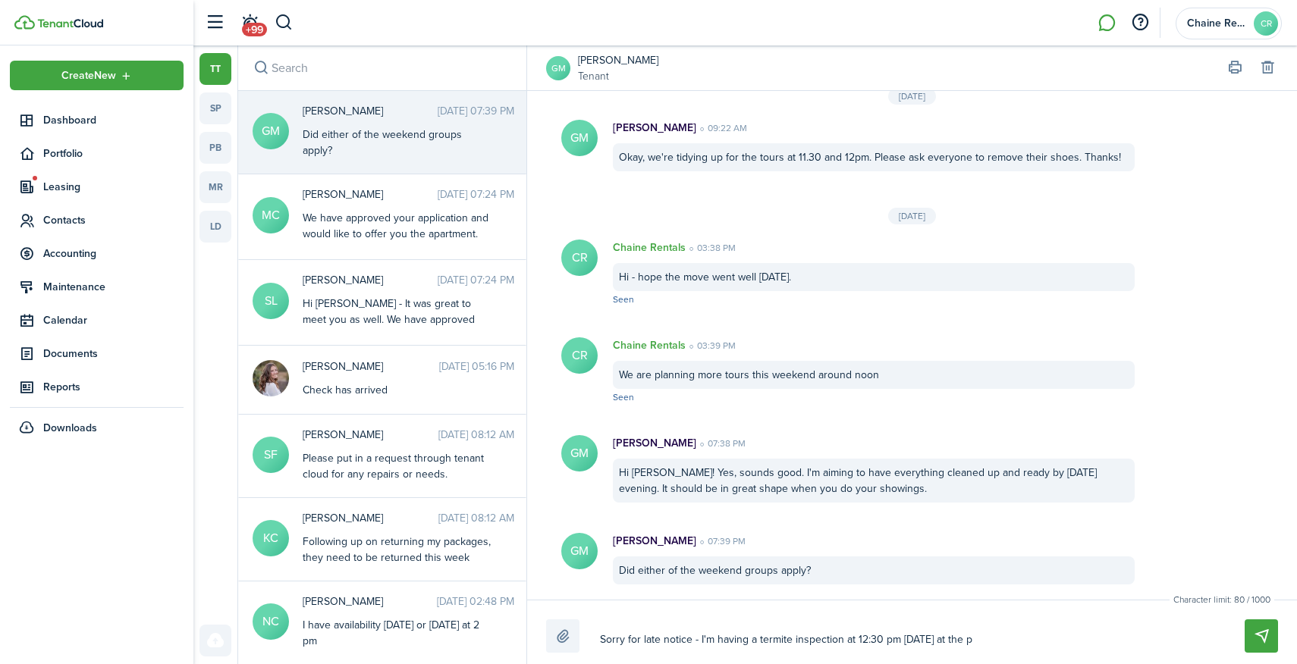
type textarea "Sorry for late notice - I'm having a termite inspection at 12:30 pm [DATE] at t…"
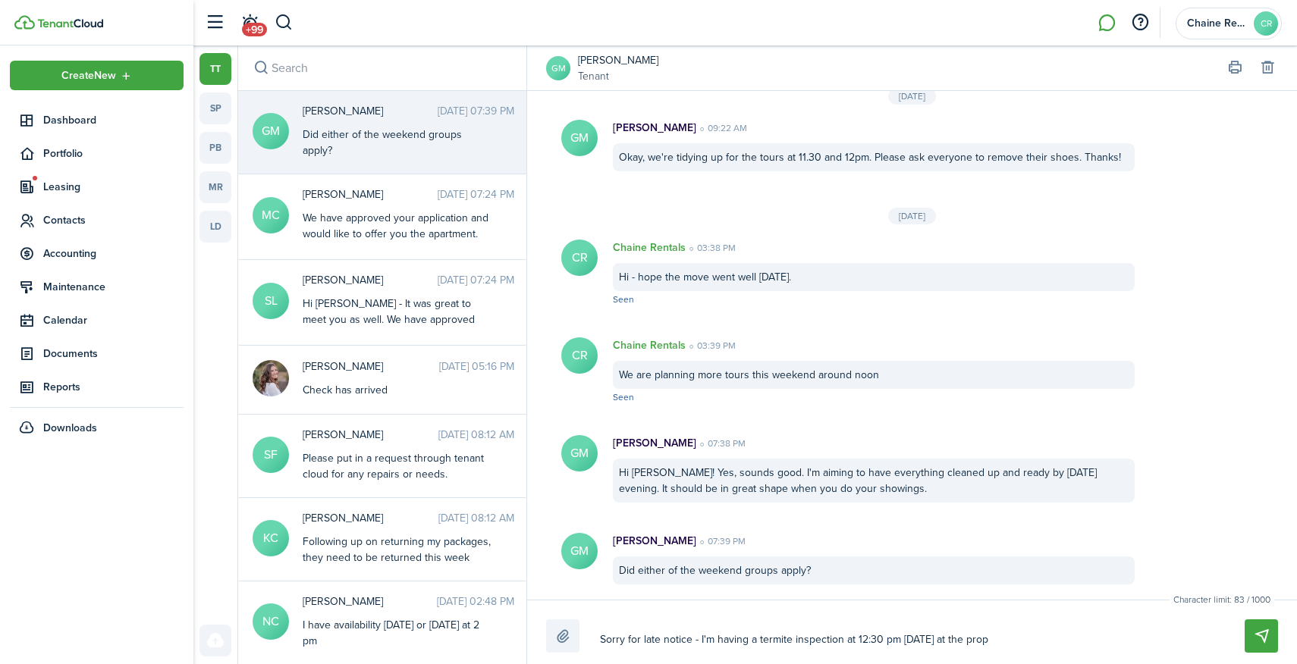
type textarea "Sorry for late notice - I'm having a termite inspection at 12:30 pm [DATE] at t…"
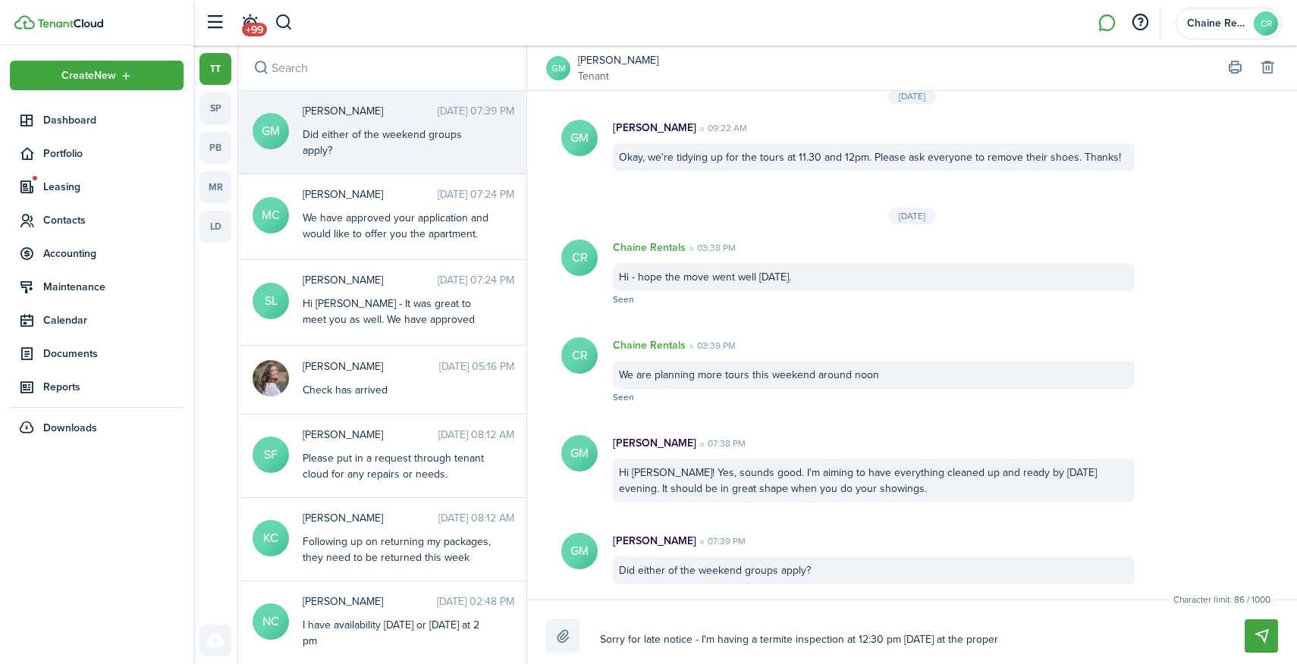
type textarea "Sorry for late notice - I'm having a termite inspection at 12:30 pm [DATE] at t…"
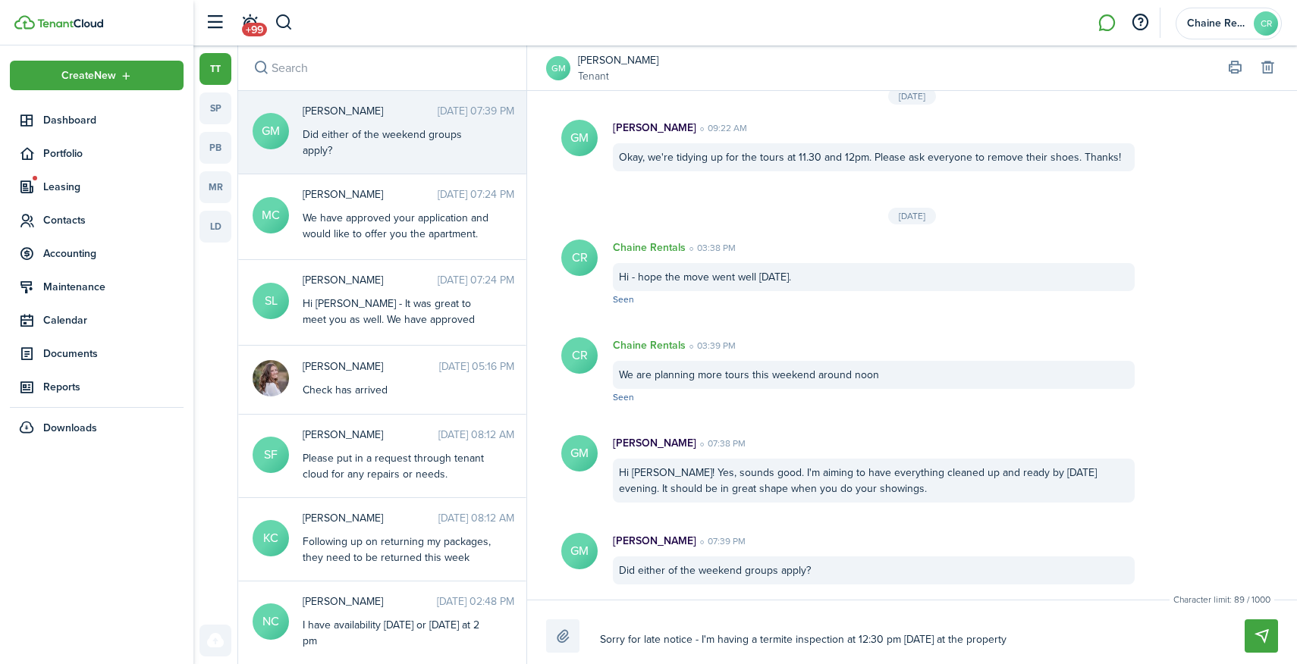
type textarea "Sorry for late notice - I'm having a termite inspection at 12:30 pm [DATE] at t…"
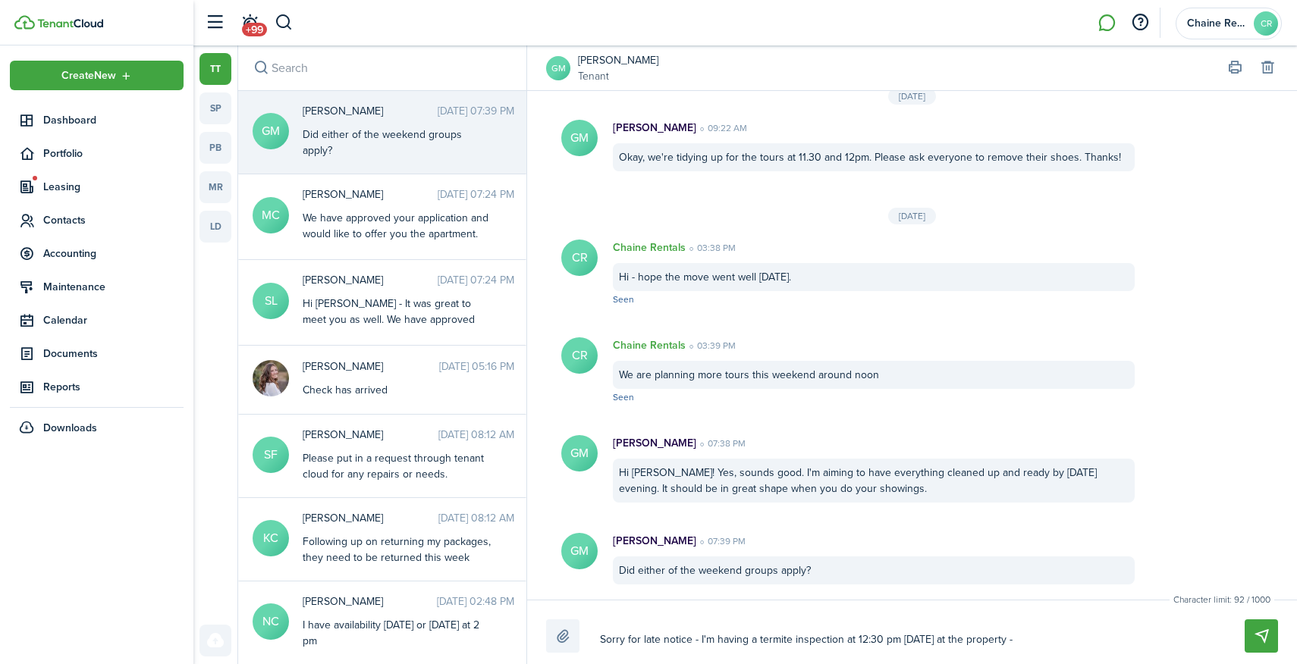
type textarea "Sorry for late notice - I'm having a termite inspection at 12:30 pm [DATE] at t…"
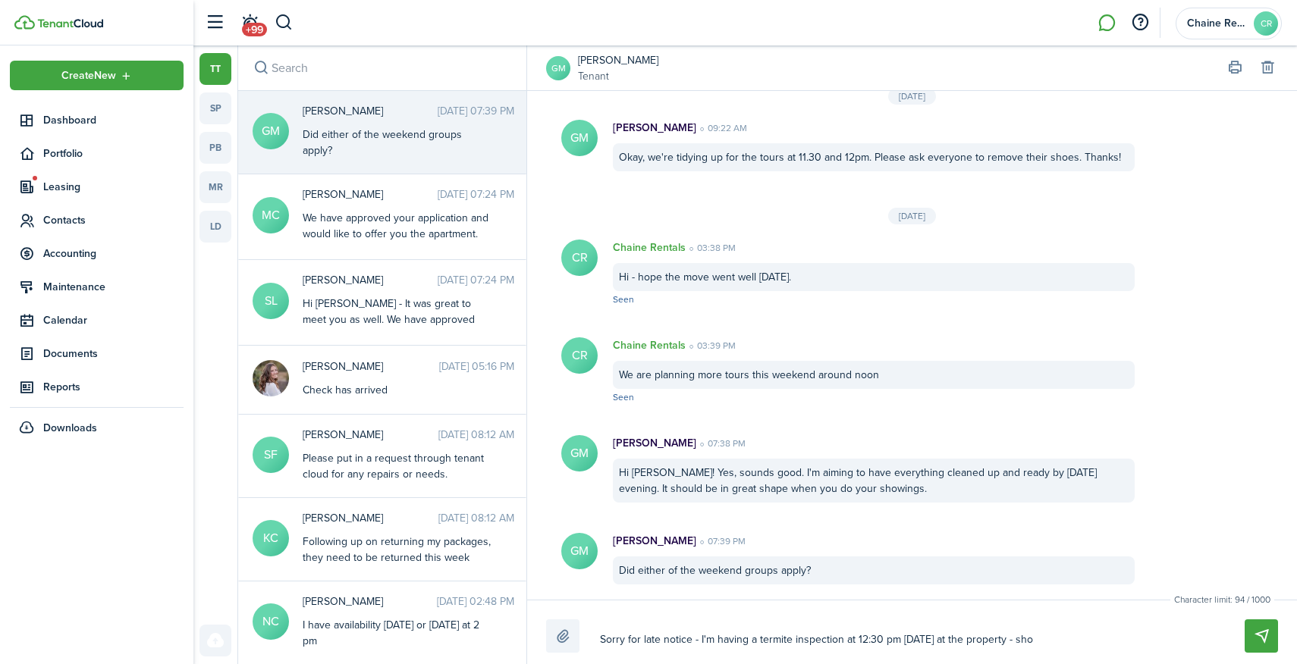
type textarea "Sorry for late notice - I'm having a termite inspection at 12:30 pm [DATE] at t…"
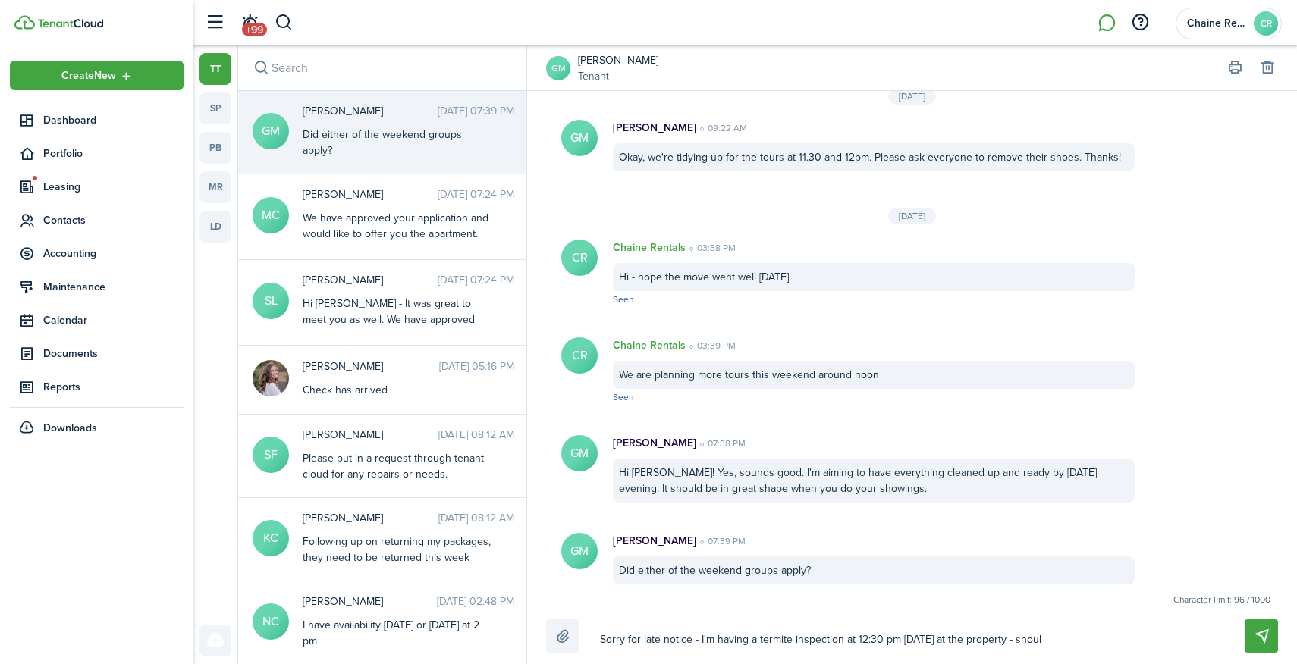
type textarea "Sorry for late notice - I'm having a termite inspection at 12:30 pm [DATE] at t…"
drag, startPoint x: 1085, startPoint y: 642, endPoint x: 553, endPoint y: 643, distance: 531.7
click at [553, 643] on div "Sorry for late notice - I'm having a termite inspection at 12:30 pm [DATE] at t…" at bounding box center [912, 636] width 732 height 33
click at [1251, 633] on button "Send" at bounding box center [1261, 636] width 33 height 33
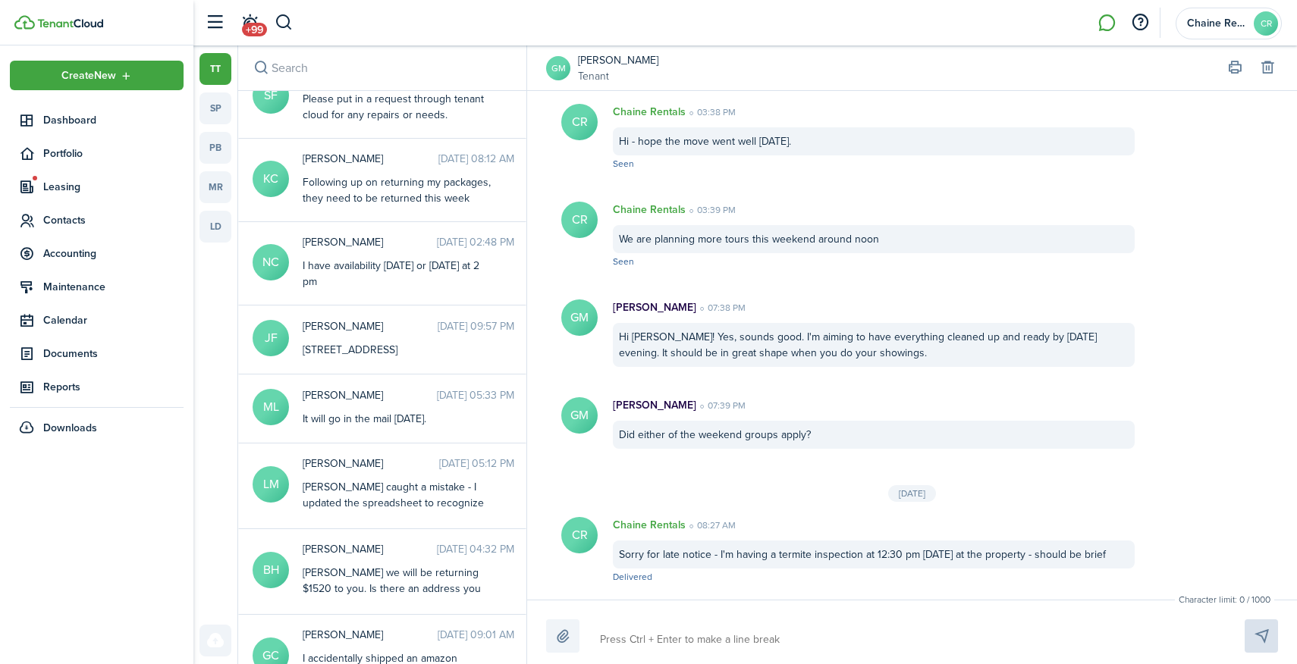
scroll to position [14, 0]
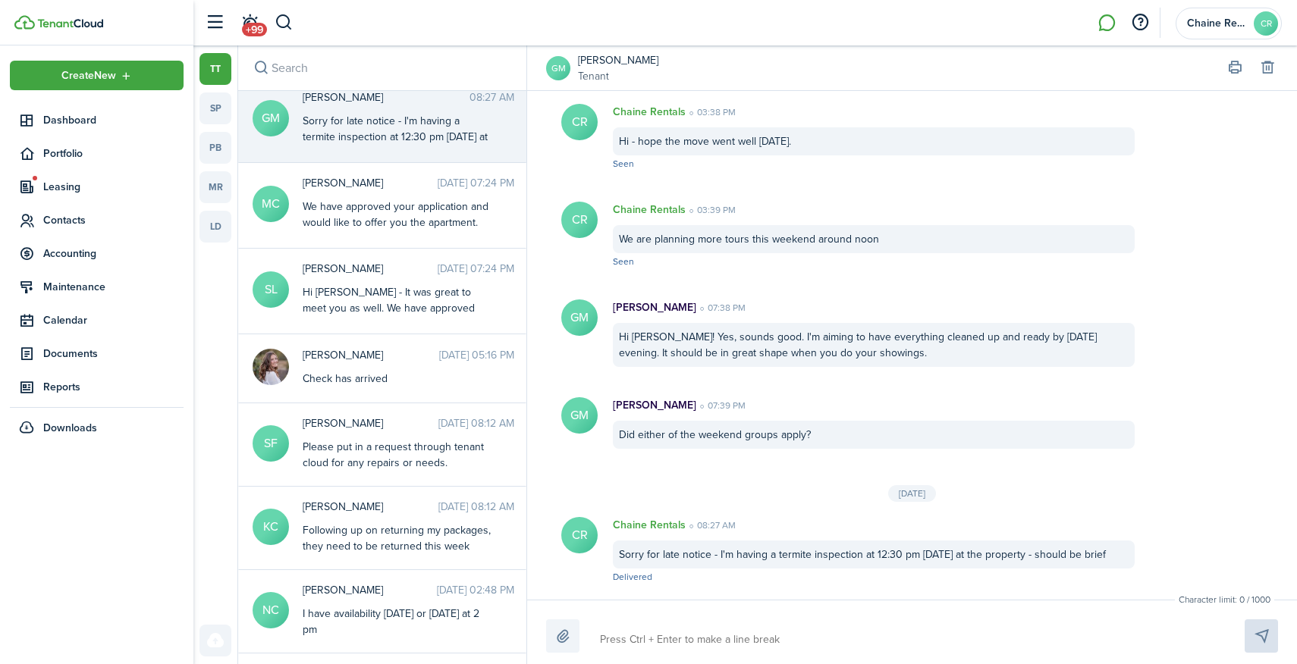
click at [1110, 29] on li at bounding box center [1106, 23] width 35 height 39
click at [1100, 21] on li at bounding box center [1106, 23] width 35 height 39
click at [695, 14] on header-wrapper "+99 Chaine Rentals CR" at bounding box center [739, 23] width 1085 height 46
click at [278, 22] on button "button" at bounding box center [284, 23] width 19 height 26
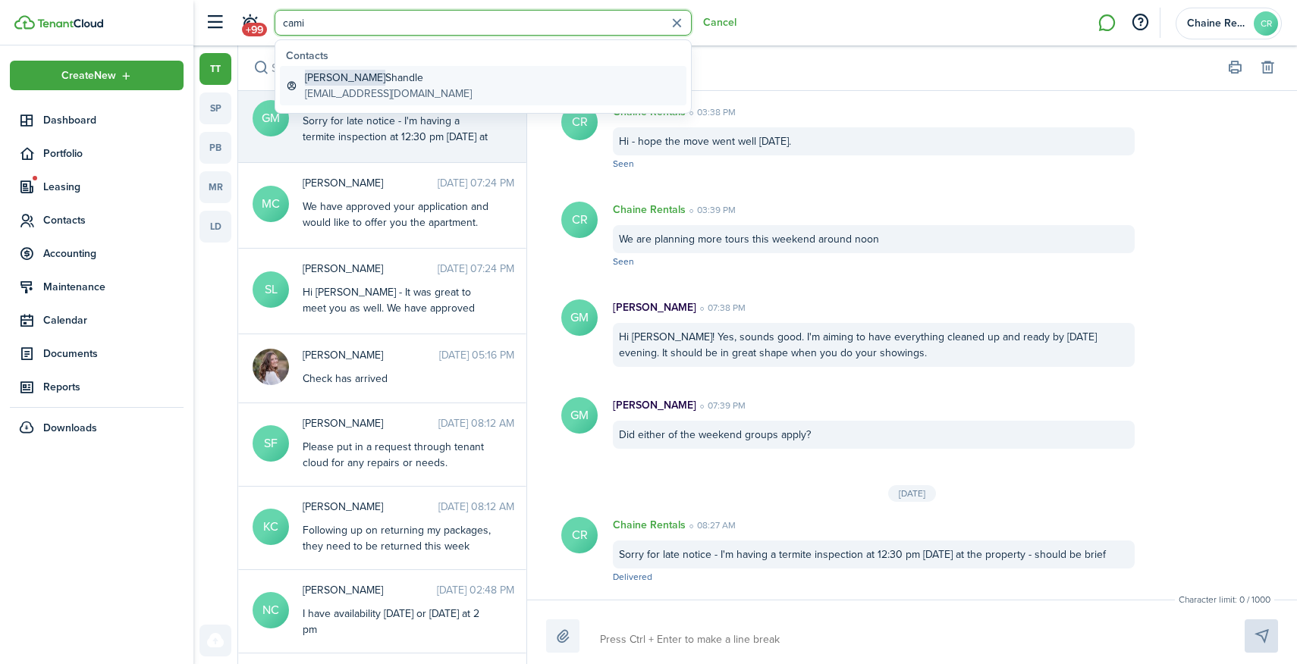
click at [332, 80] on span "[PERSON_NAME]" at bounding box center [345, 78] width 80 height 16
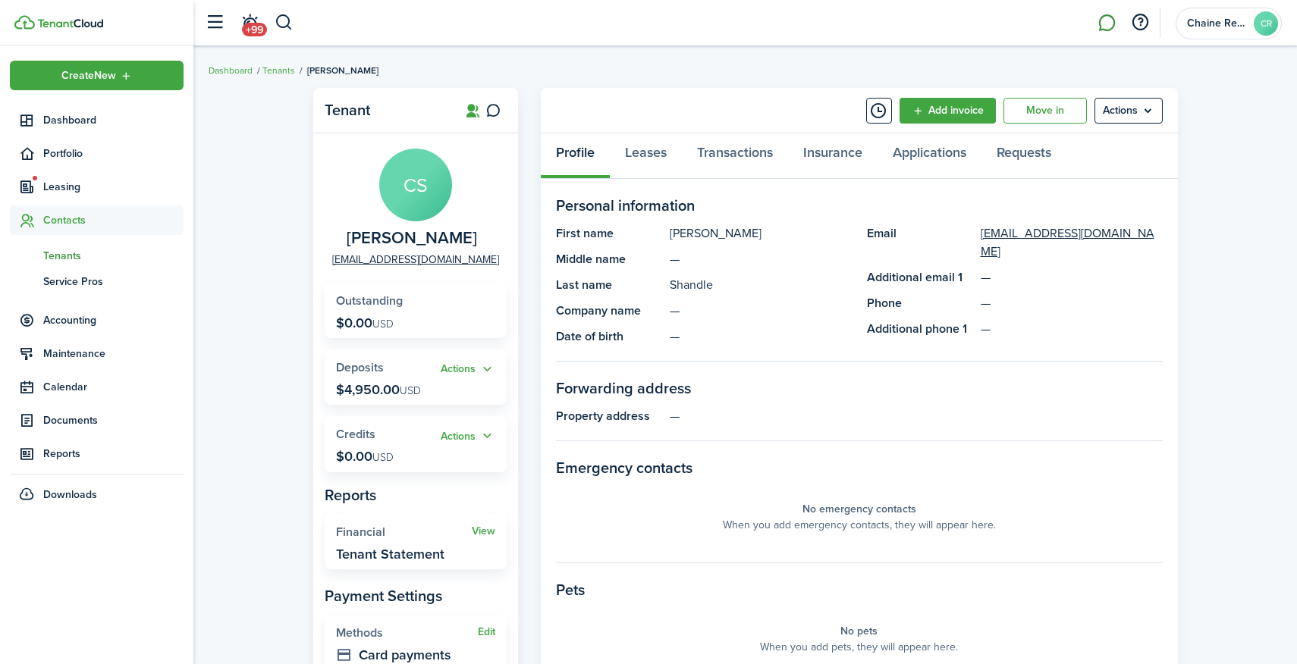
click at [1098, 27] on link at bounding box center [1106, 23] width 29 height 39
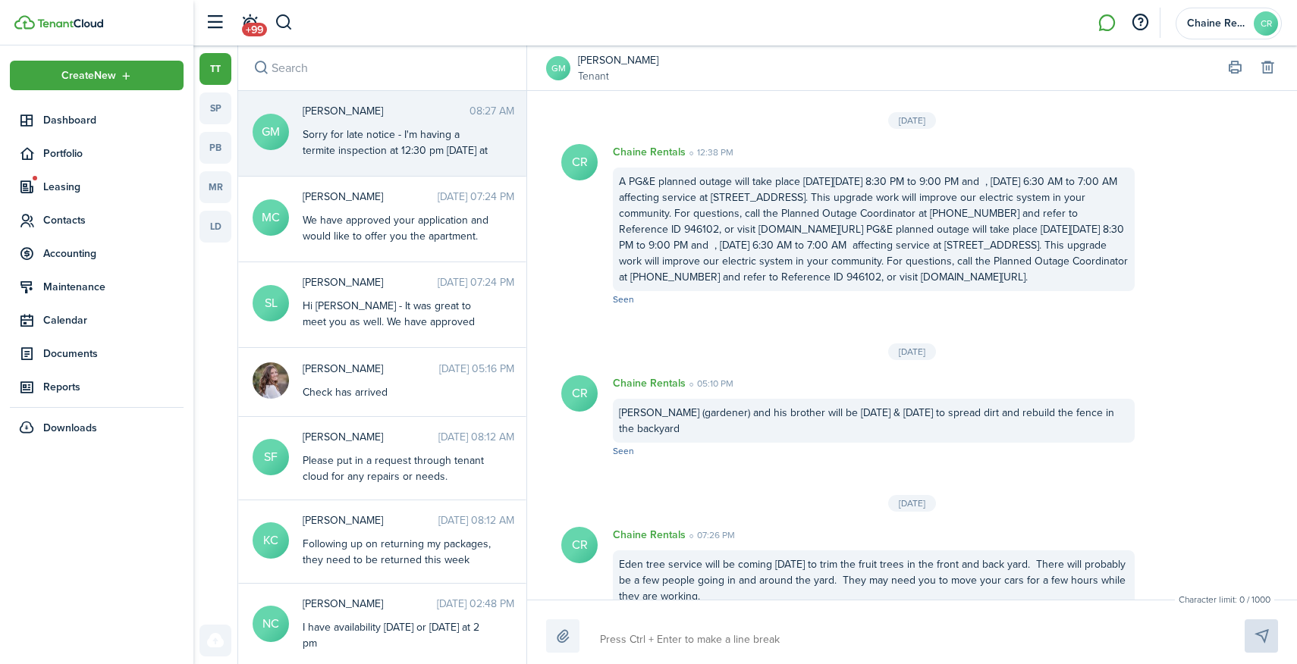
scroll to position [2253, 0]
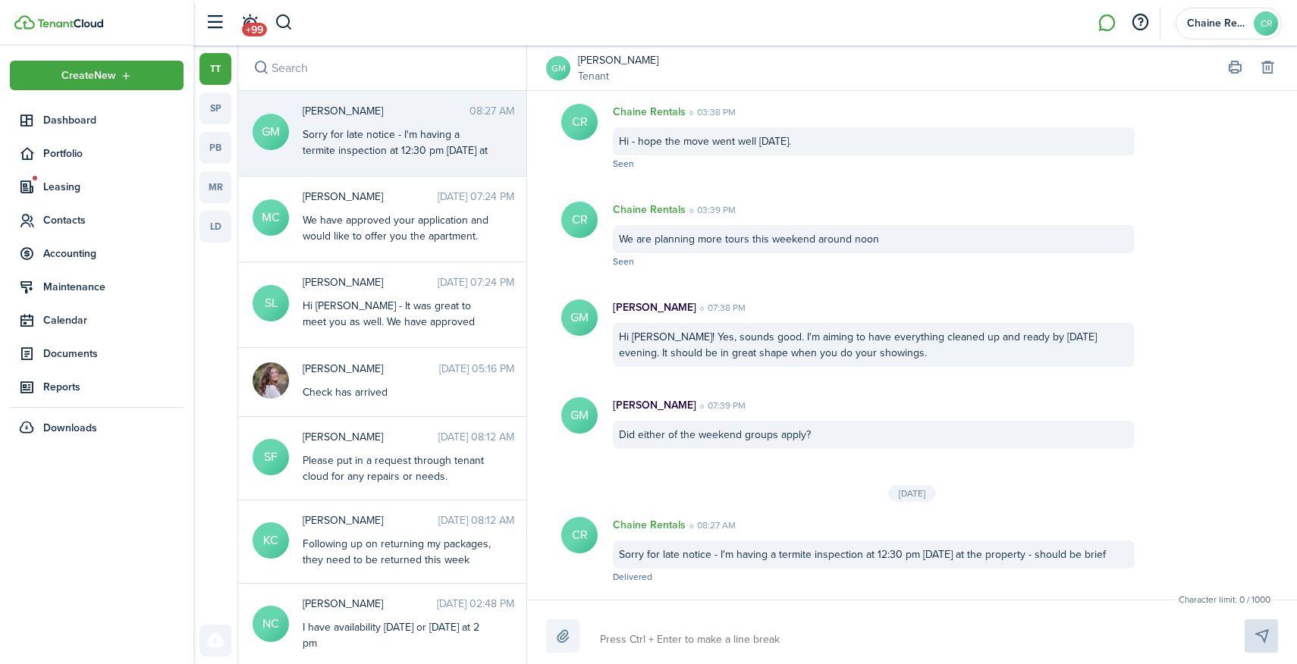
click at [327, 75] on input "search" at bounding box center [382, 68] width 288 height 45
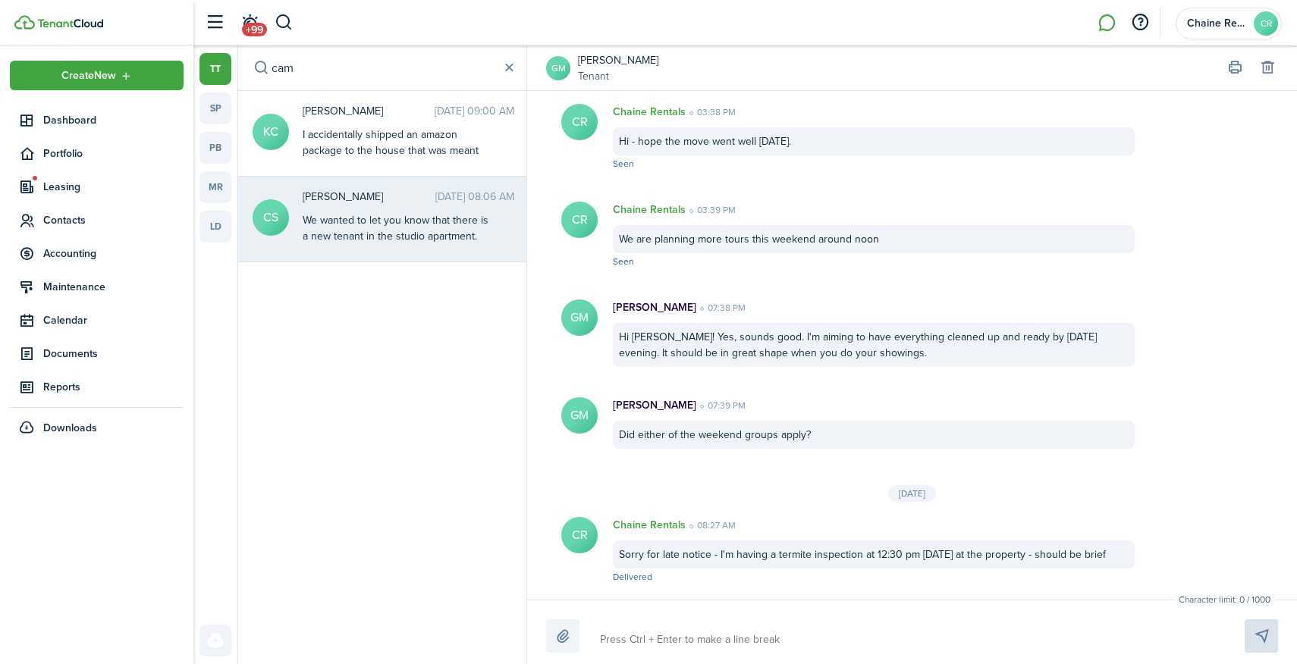
click at [334, 209] on div "[PERSON_NAME] [DATE] 08:06 AM We wanted to let you know that there is a new ten…" at bounding box center [408, 218] width 234 height 58
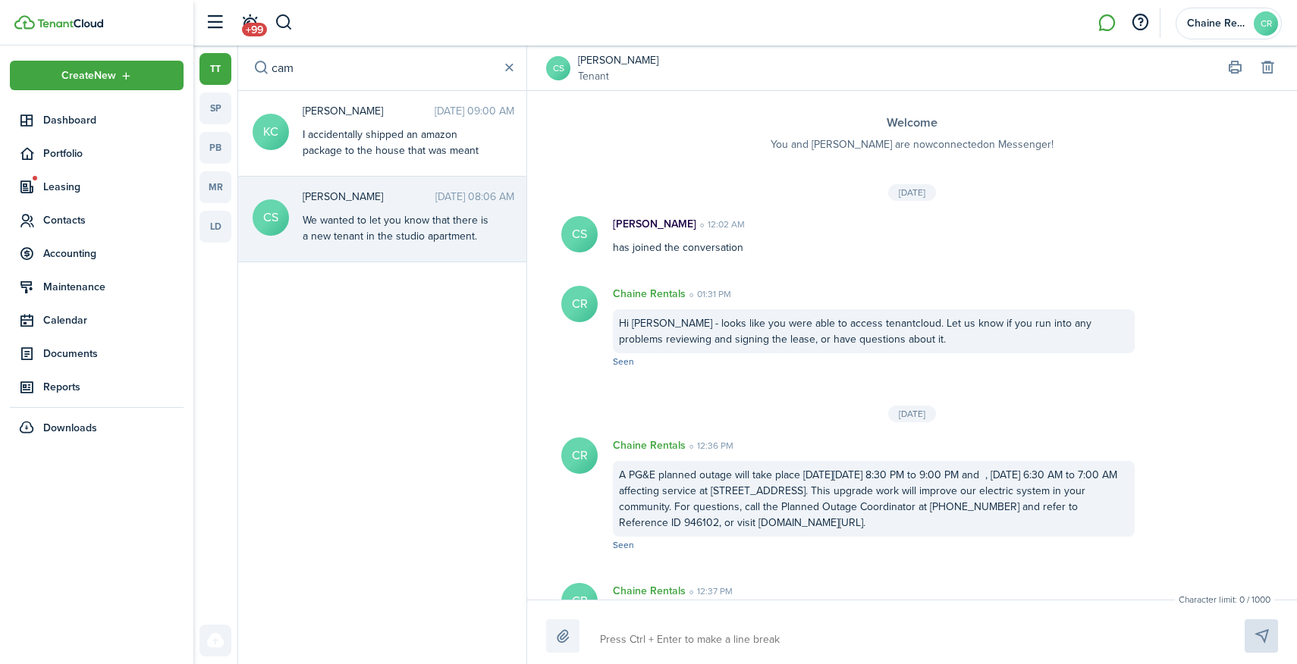
scroll to position [720, 0]
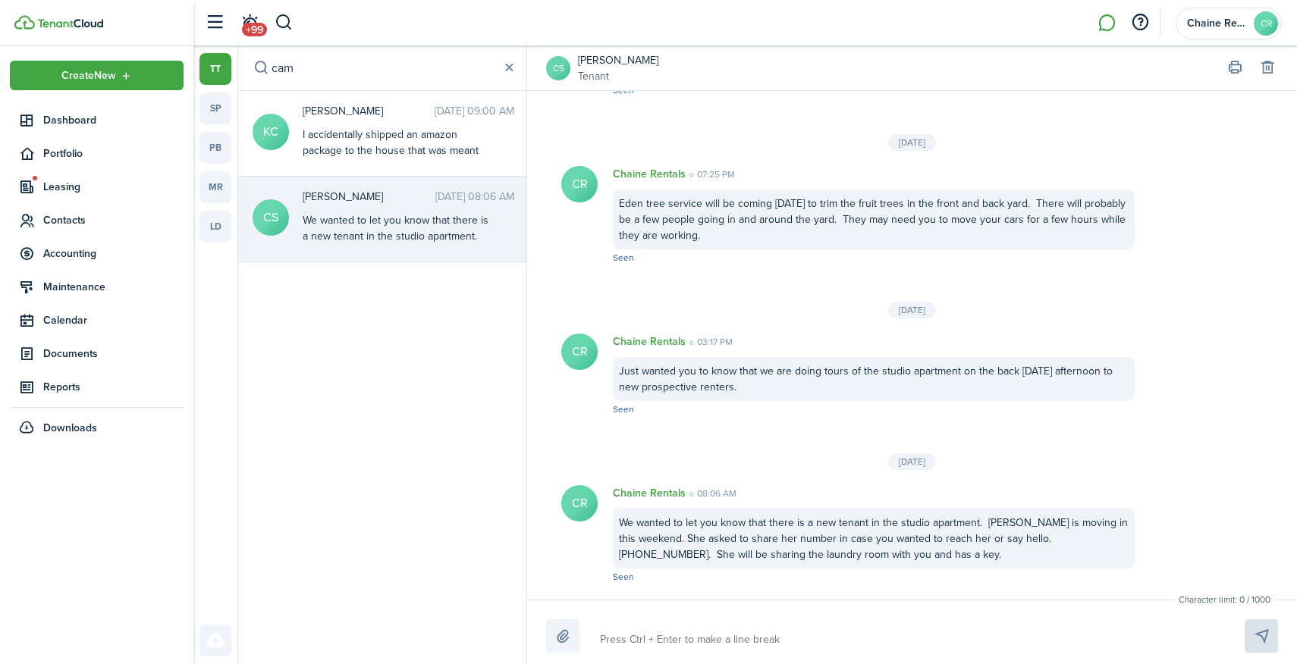
click at [664, 641] on textarea at bounding box center [905, 640] width 620 height 26
paste textarea "Sorry for late notice - I'm having a termite inspection at 12:30 pm [DATE] at t…"
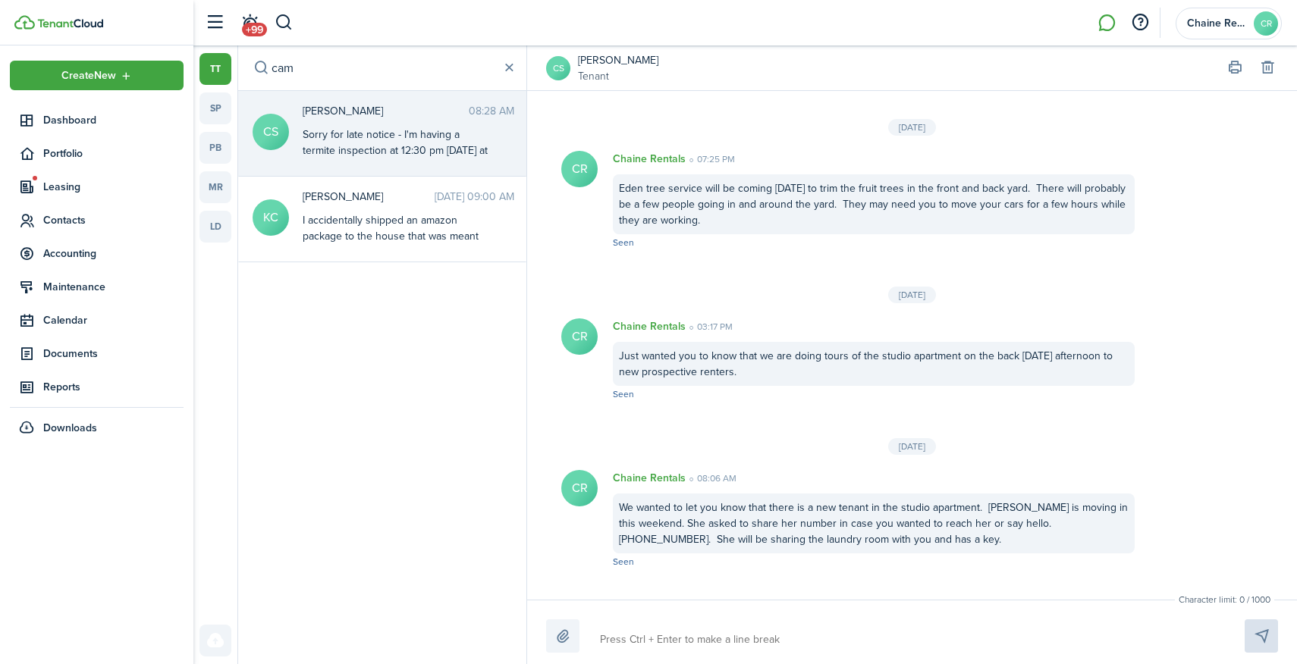
scroll to position [856, 0]
